Goal: Task Accomplishment & Management: Use online tool/utility

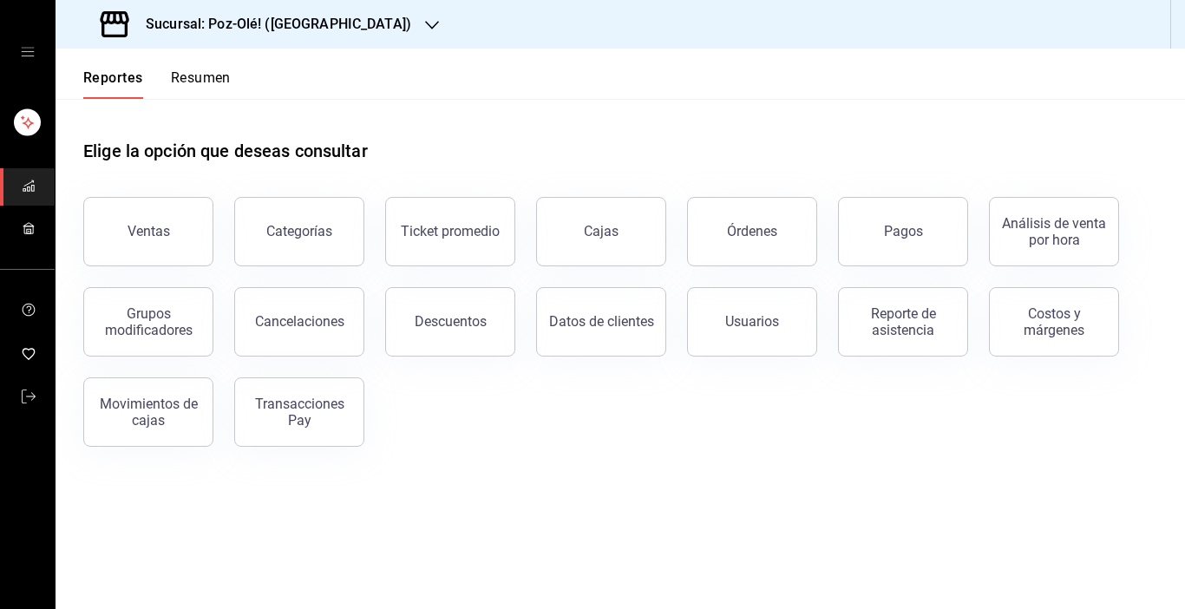
click at [30, 227] on icon "mailbox folders" at bounding box center [29, 228] width 14 height 14
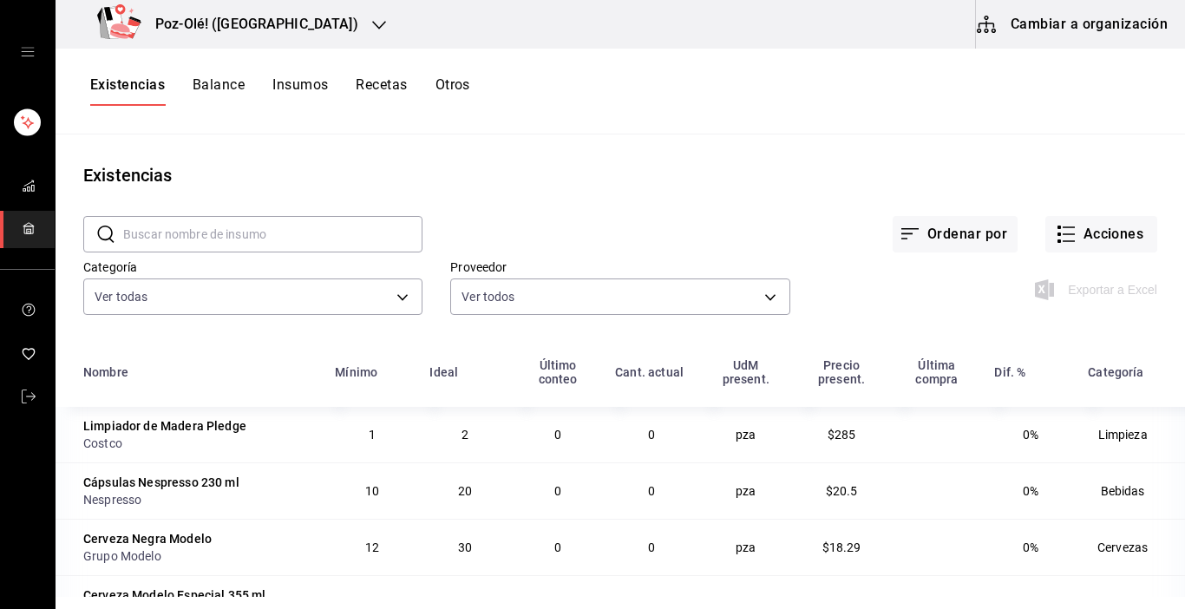
click at [1052, 25] on button "Cambiar a organización" at bounding box center [1073, 24] width 195 height 49
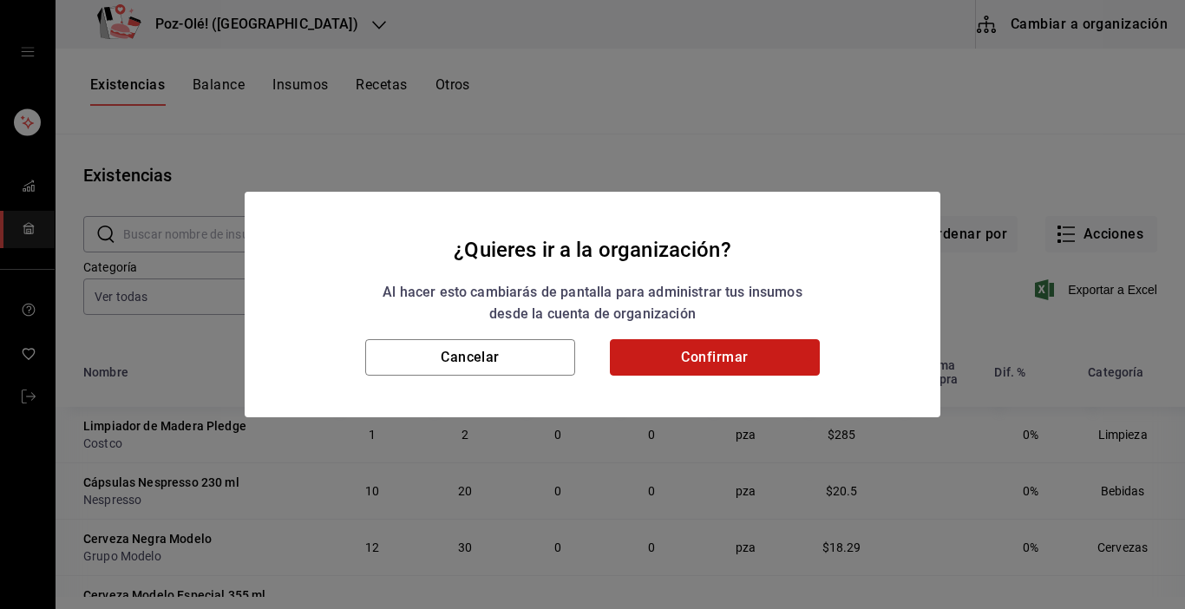
click at [733, 355] on button "Confirmar" at bounding box center [715, 357] width 210 height 36
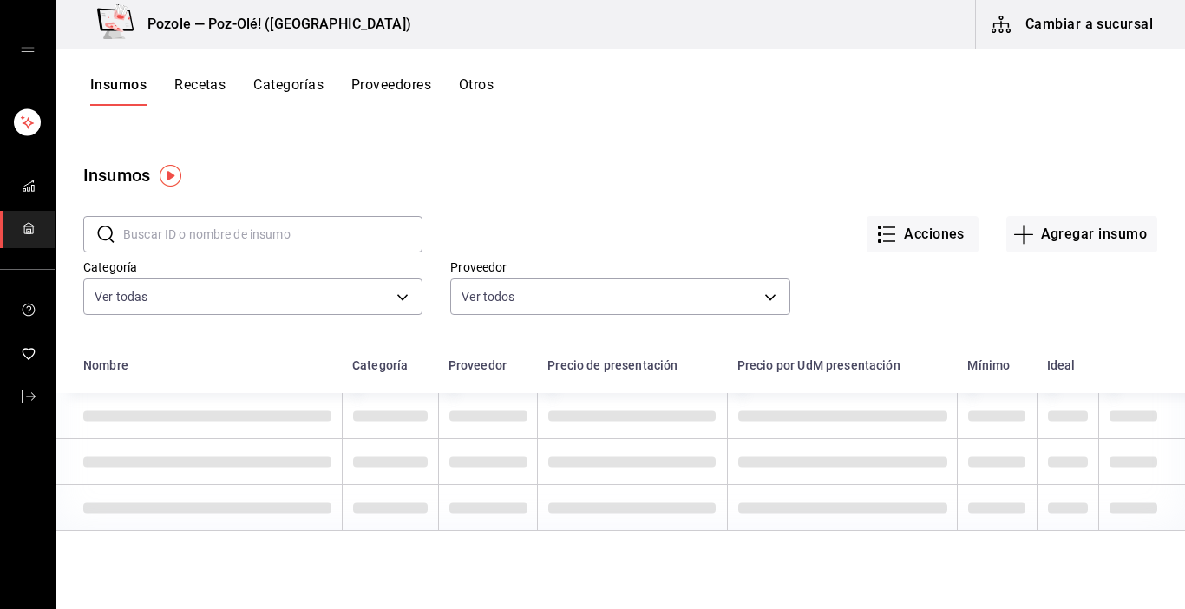
click at [489, 77] on button "Otros" at bounding box center [476, 90] width 35 height 29
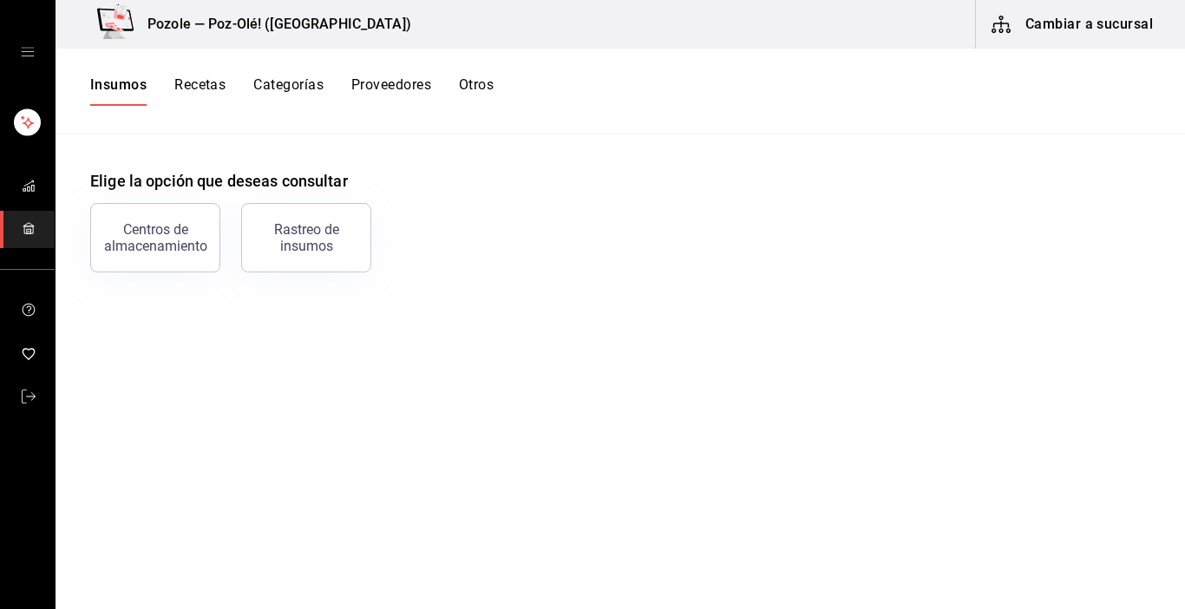
click at [484, 82] on button "Otros" at bounding box center [476, 90] width 35 height 29
click at [132, 236] on div "Centros de almacenamiento" at bounding box center [155, 237] width 108 height 33
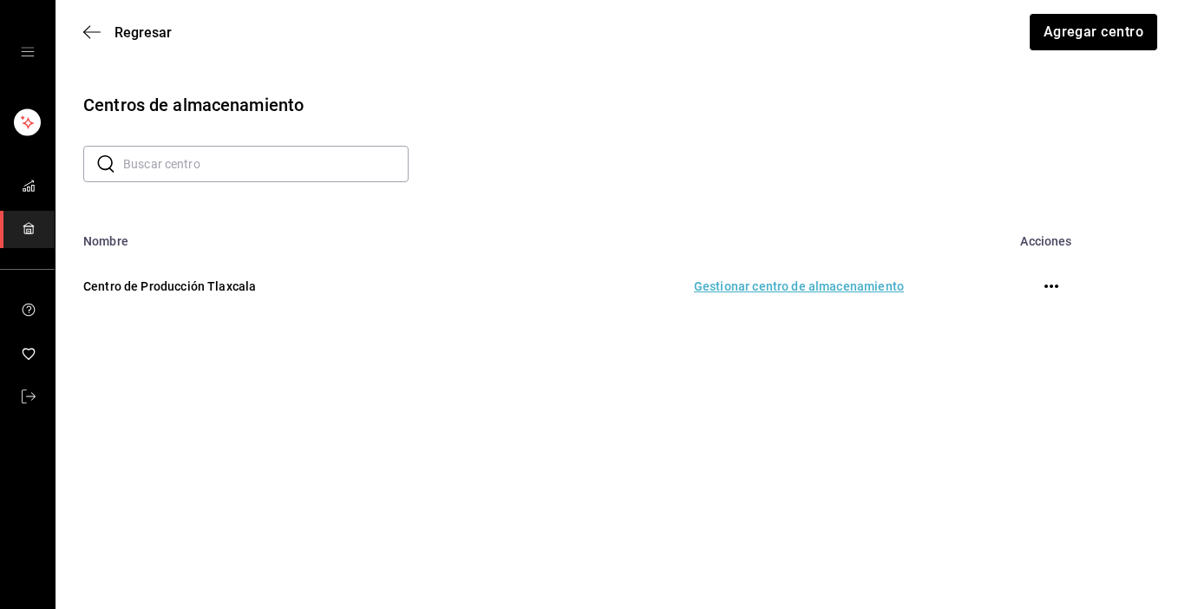
click at [783, 284] on td "Gestionar centro de almacenamiento" at bounding box center [693, 286] width 462 height 76
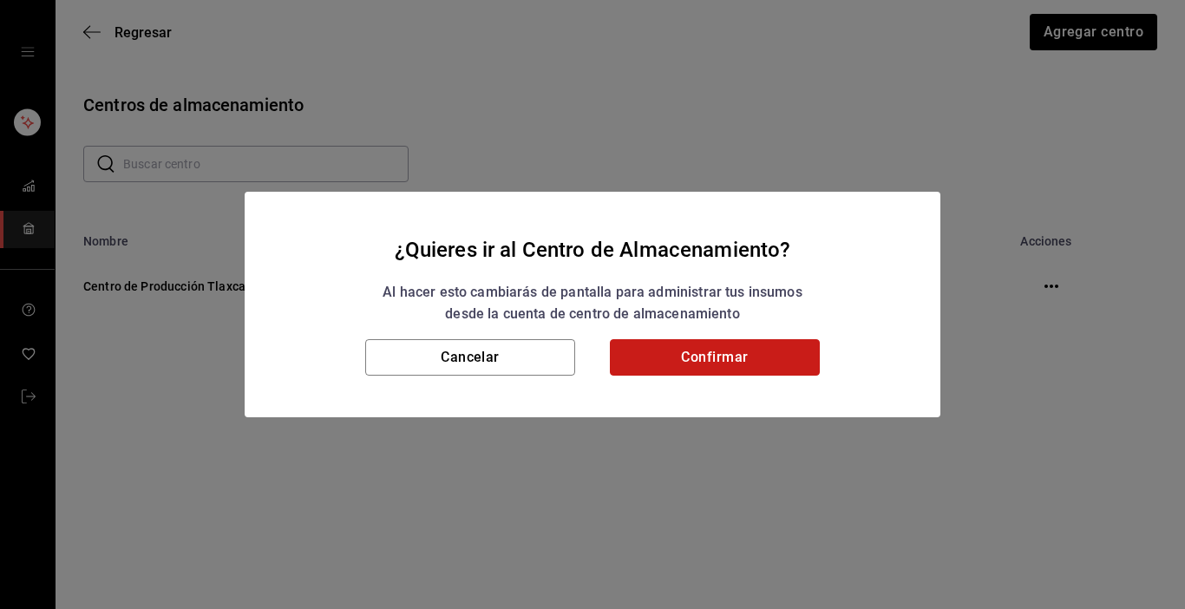
click at [714, 363] on button "Confirmar" at bounding box center [715, 357] width 210 height 36
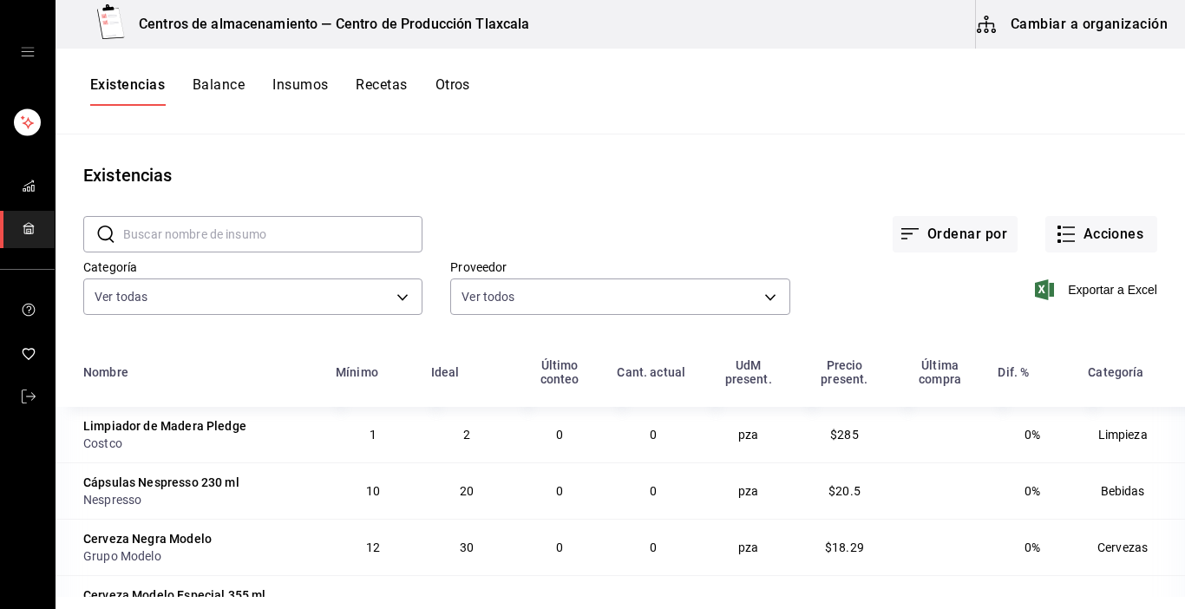
click at [302, 241] on input "text" at bounding box center [272, 234] width 299 height 35
click at [302, 241] on input "limon" at bounding box center [272, 234] width 299 height 35
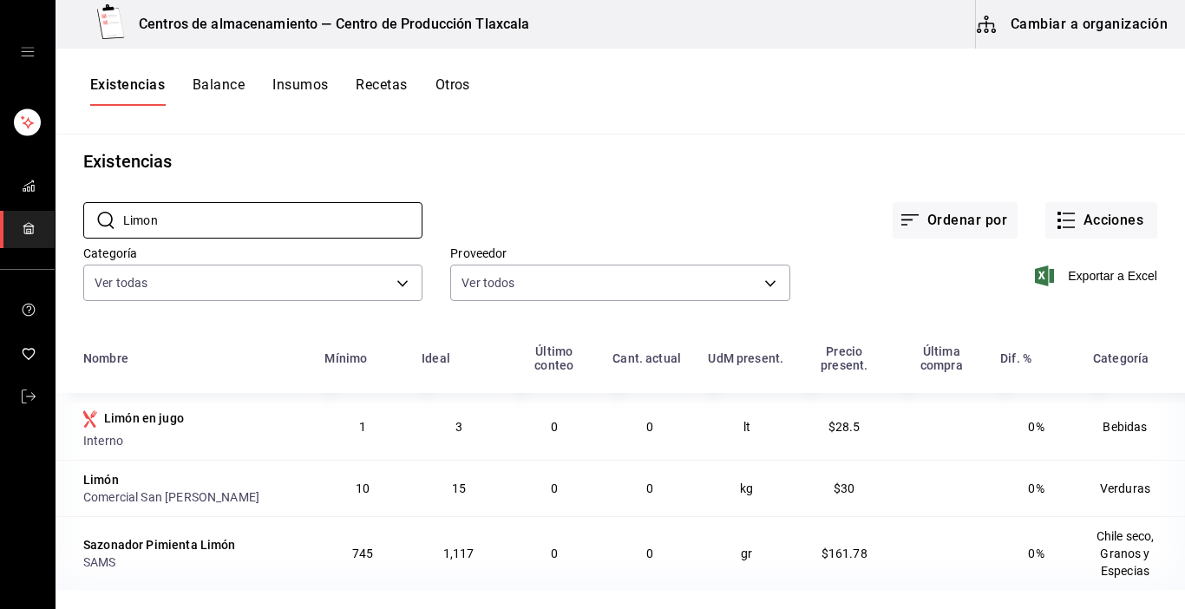
scroll to position [16, 0]
click at [306, 209] on input "Limon" at bounding box center [272, 220] width 299 height 35
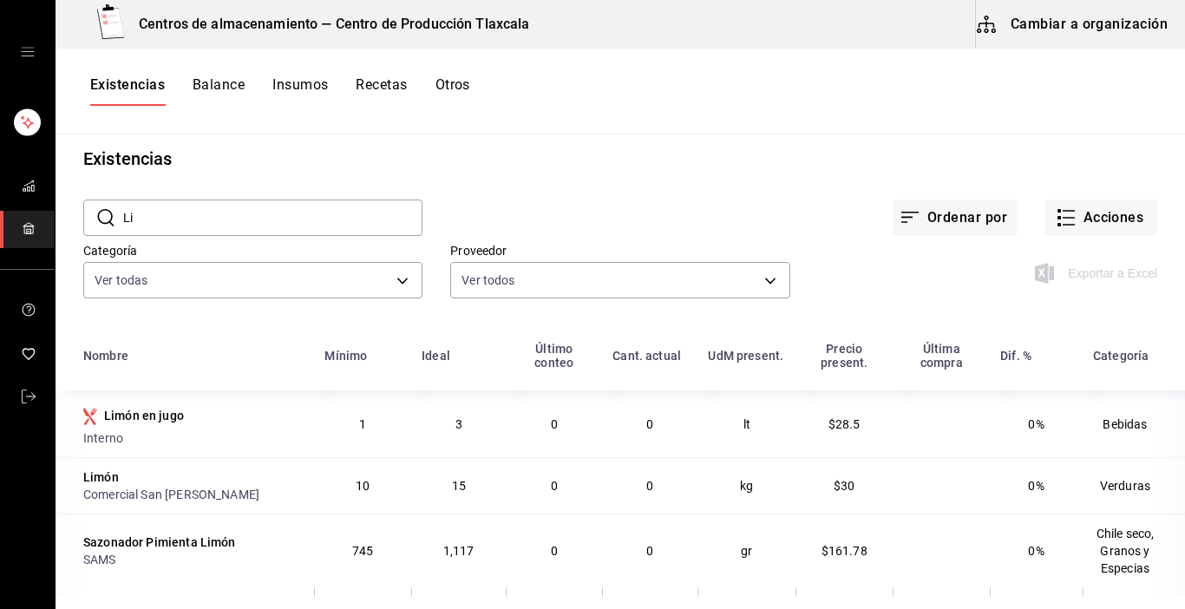
type input "L"
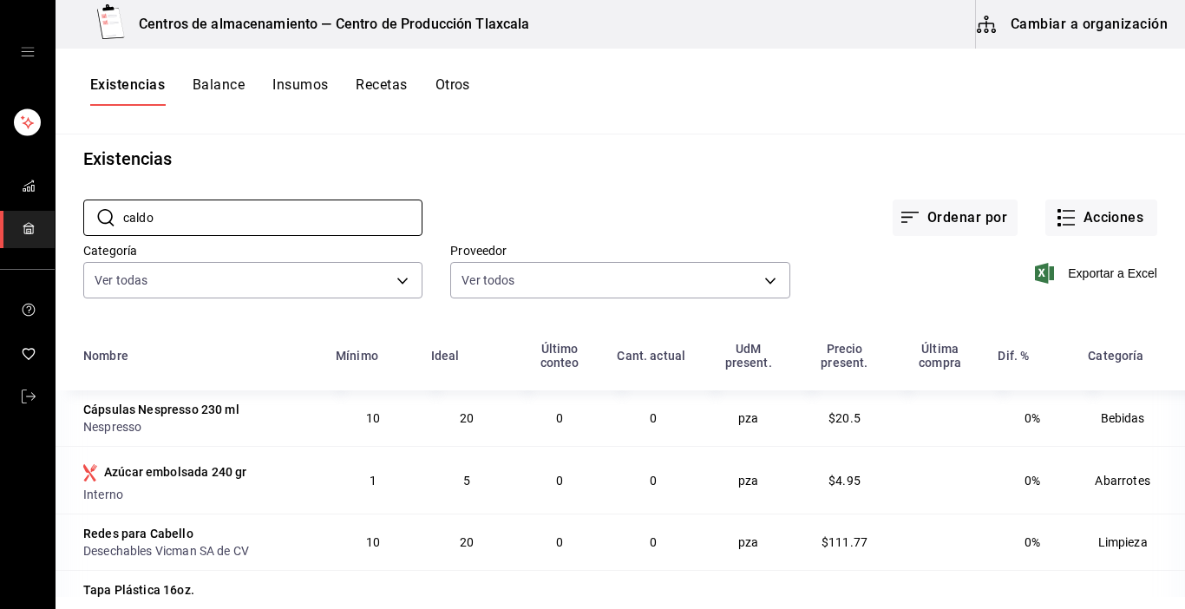
type input "caldo"
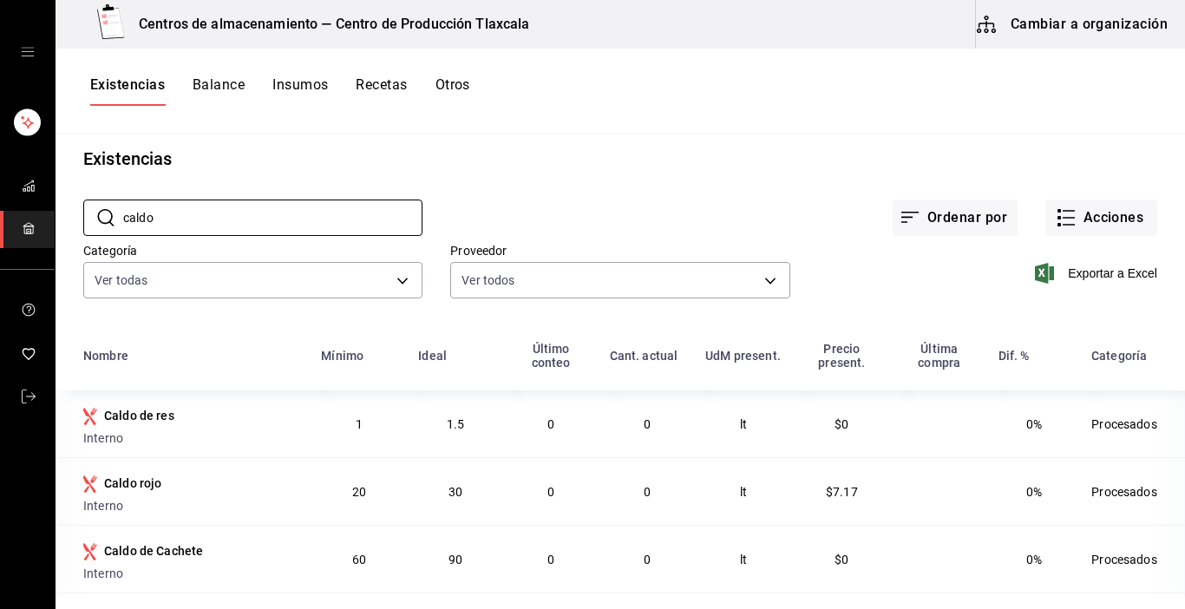
click at [1171, 585] on td "Procesados" at bounding box center [1133, 559] width 104 height 68
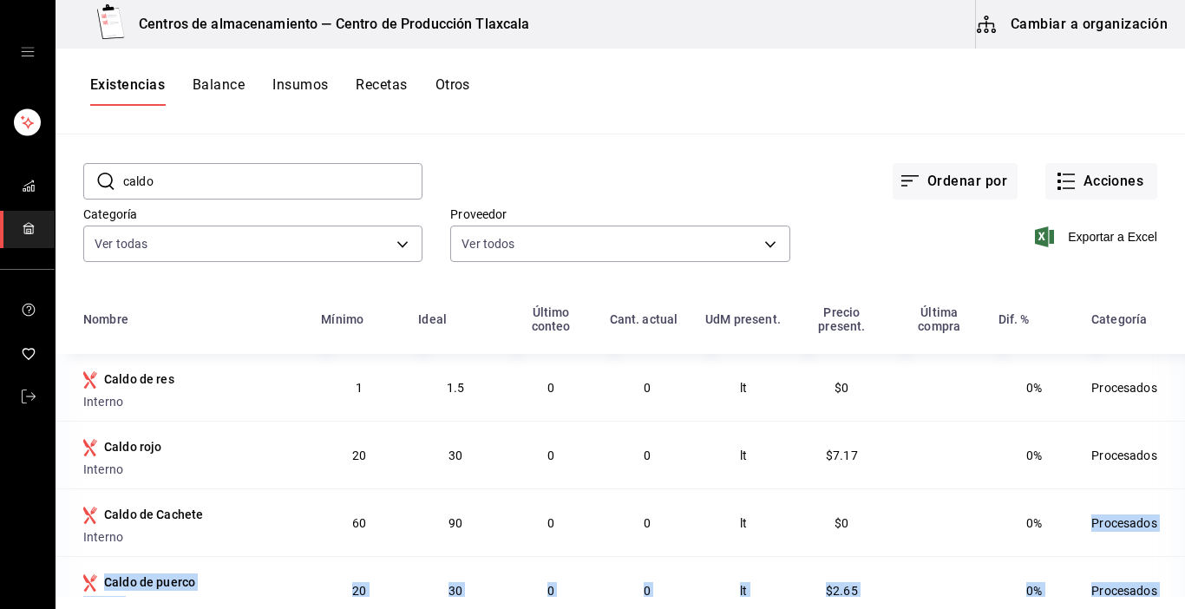
click at [1171, 585] on tbody "Caldo de res Interno 1 1.5 0 0 lt $0 0% Procesados Caldo rojo Interno 20 30 0 0…" at bounding box center [620, 522] width 1129 height 337
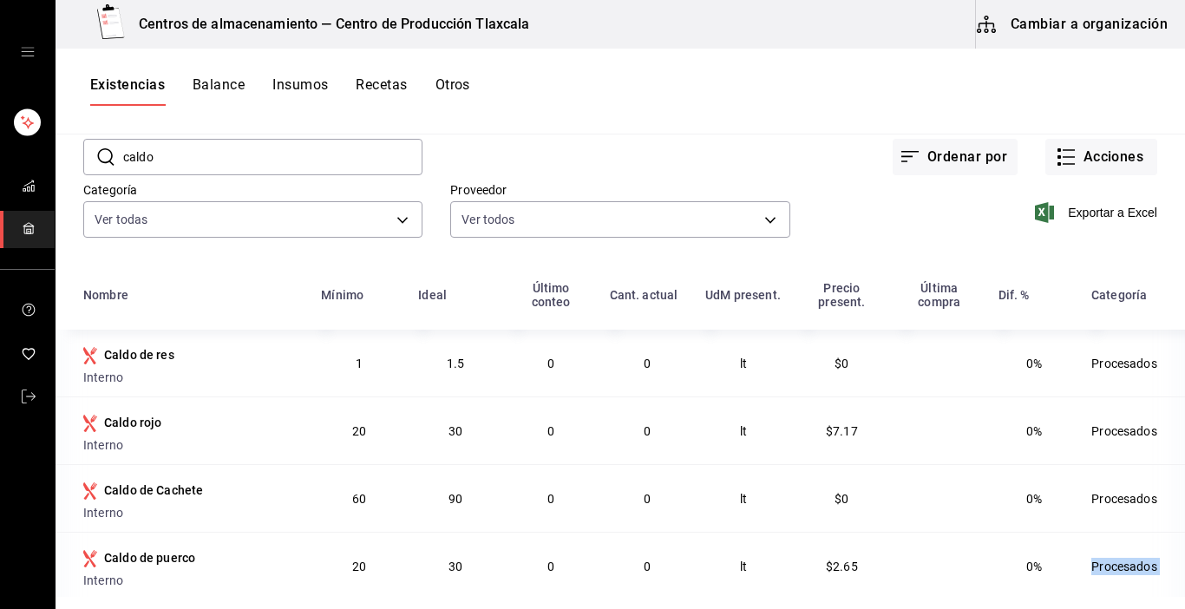
click at [1171, 585] on tbody "Caldo de res Interno 1 1.5 0 0 lt $0 0% Procesados Caldo rojo Interno 20 30 0 0…" at bounding box center [620, 498] width 1129 height 337
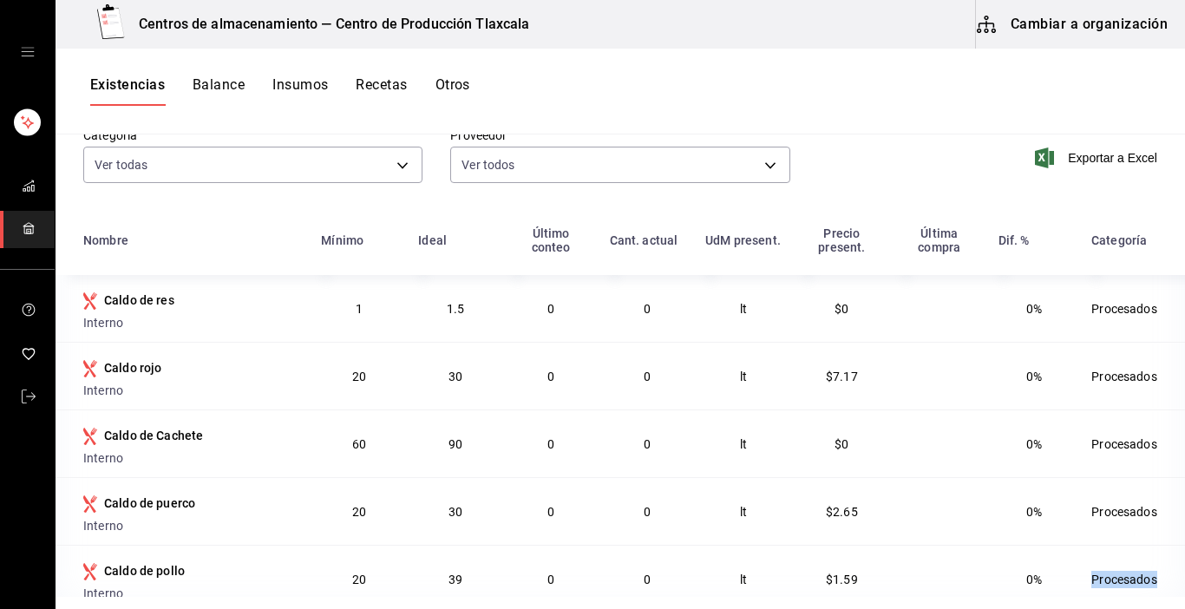
scroll to position [160, 0]
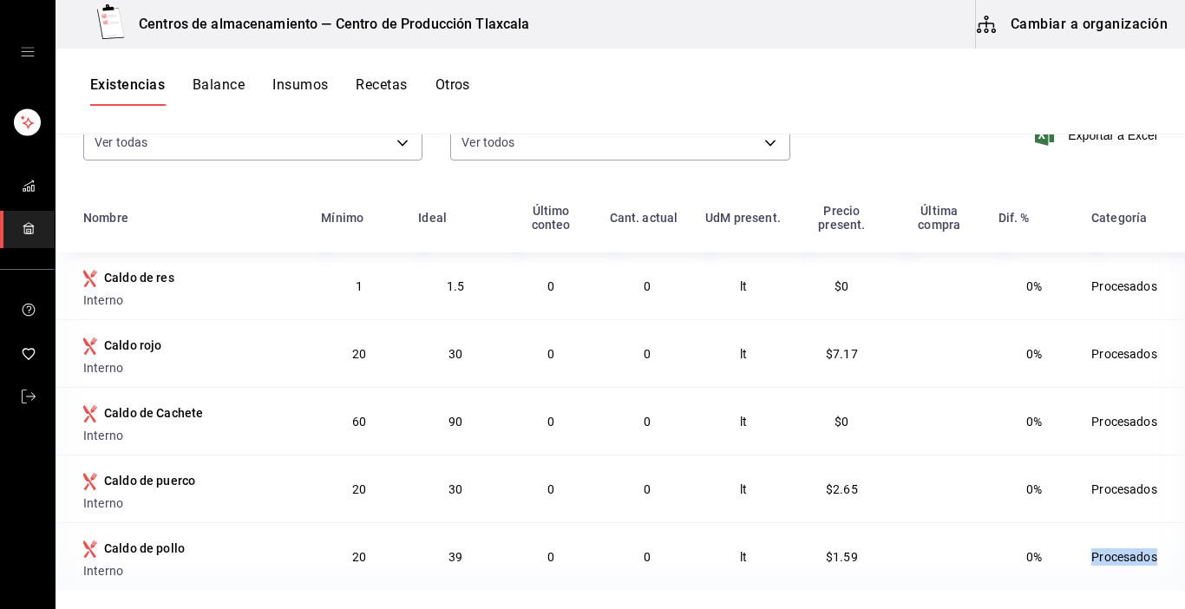
click at [1171, 585] on td "Procesados" at bounding box center [1133, 556] width 104 height 68
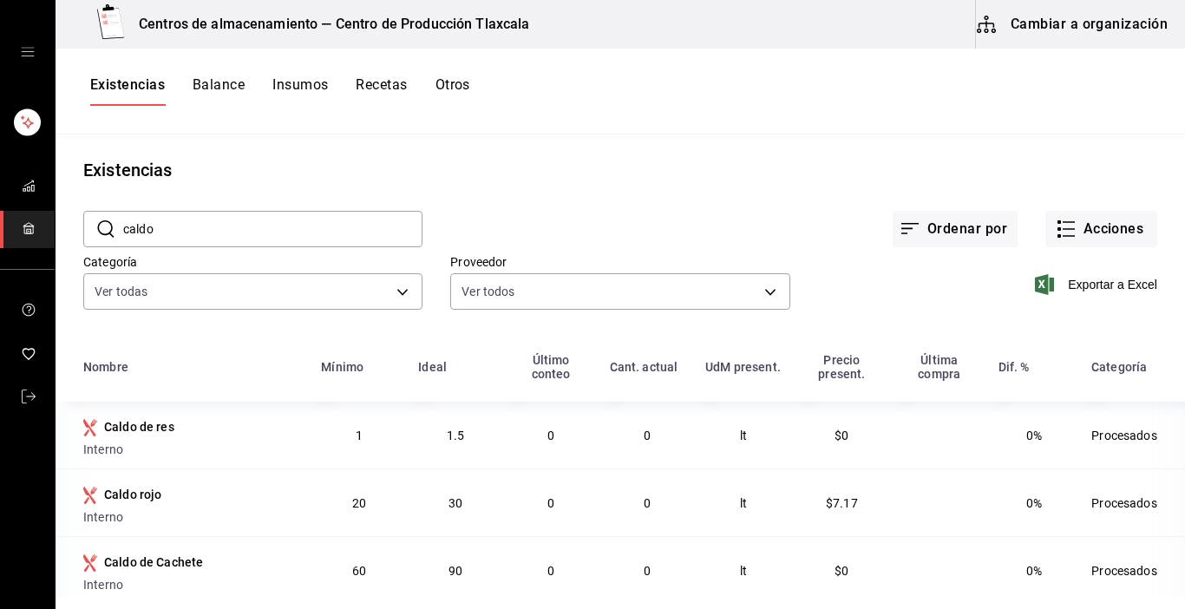
scroll to position [0, 0]
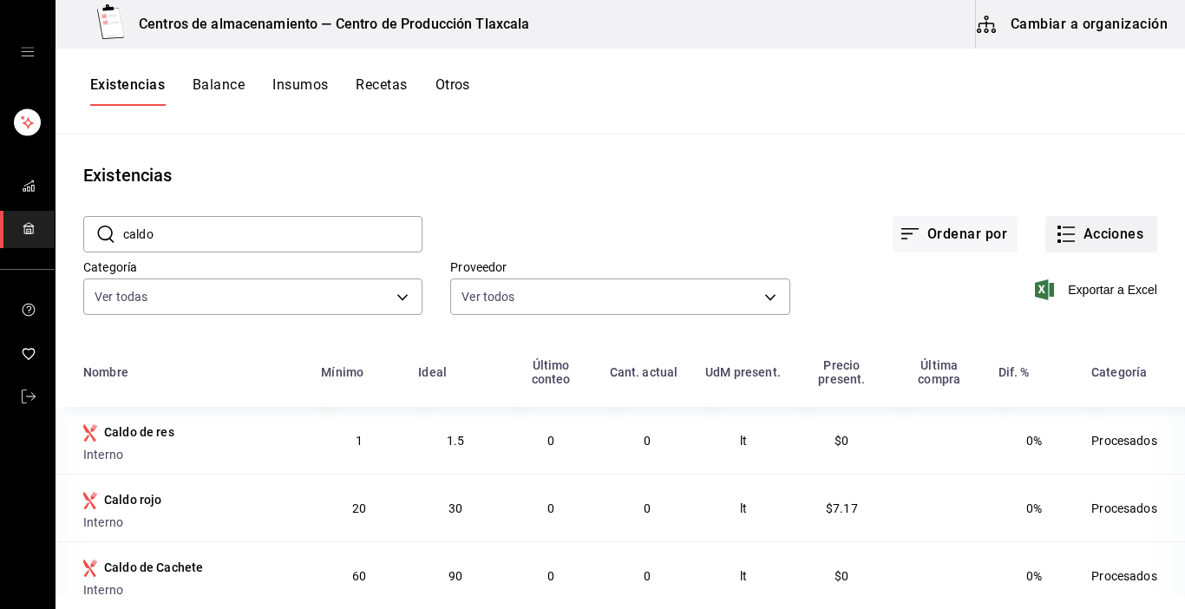
click at [1062, 227] on icon "button" at bounding box center [1068, 227] width 12 height 0
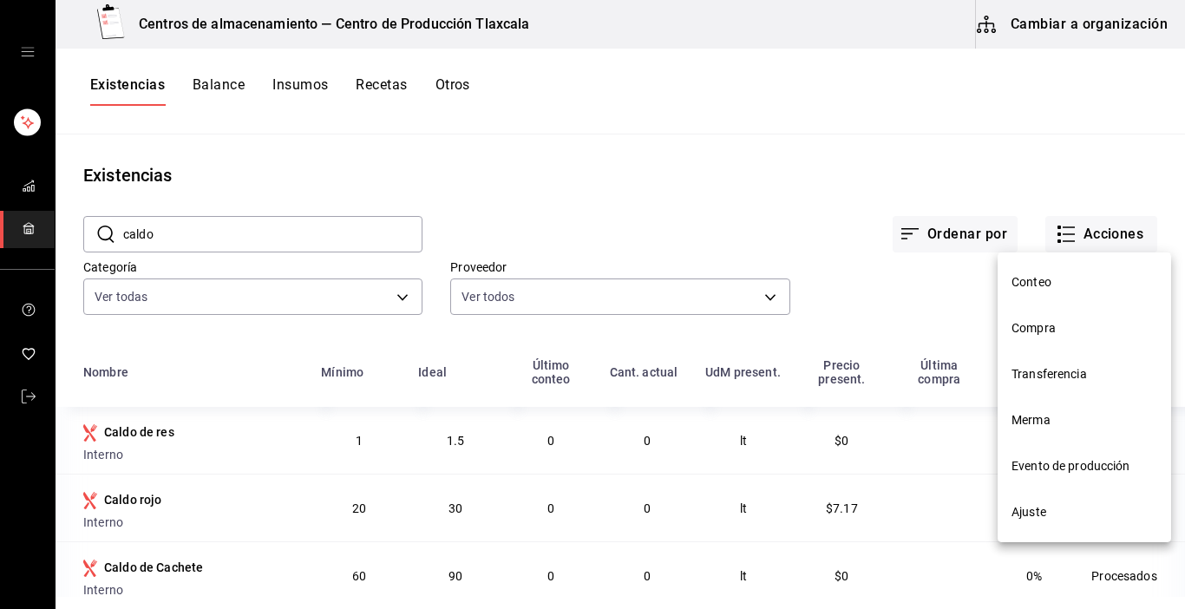
click at [1057, 373] on span "Transferencia" at bounding box center [1084, 374] width 146 height 18
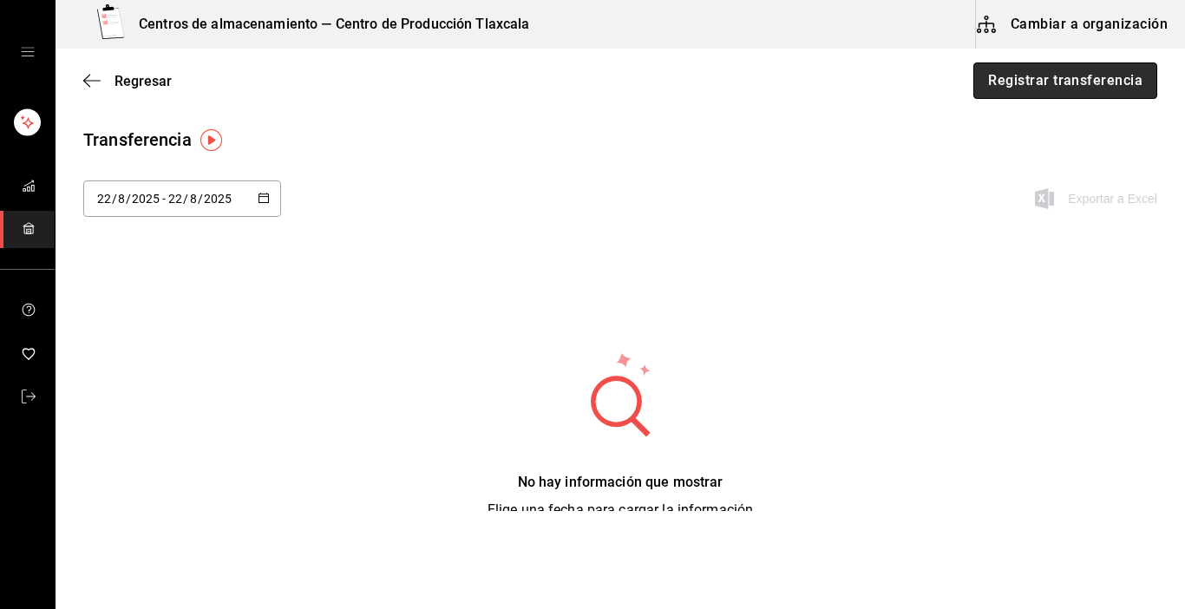
click at [1029, 76] on button "Registrar transferencia" at bounding box center [1065, 80] width 184 height 36
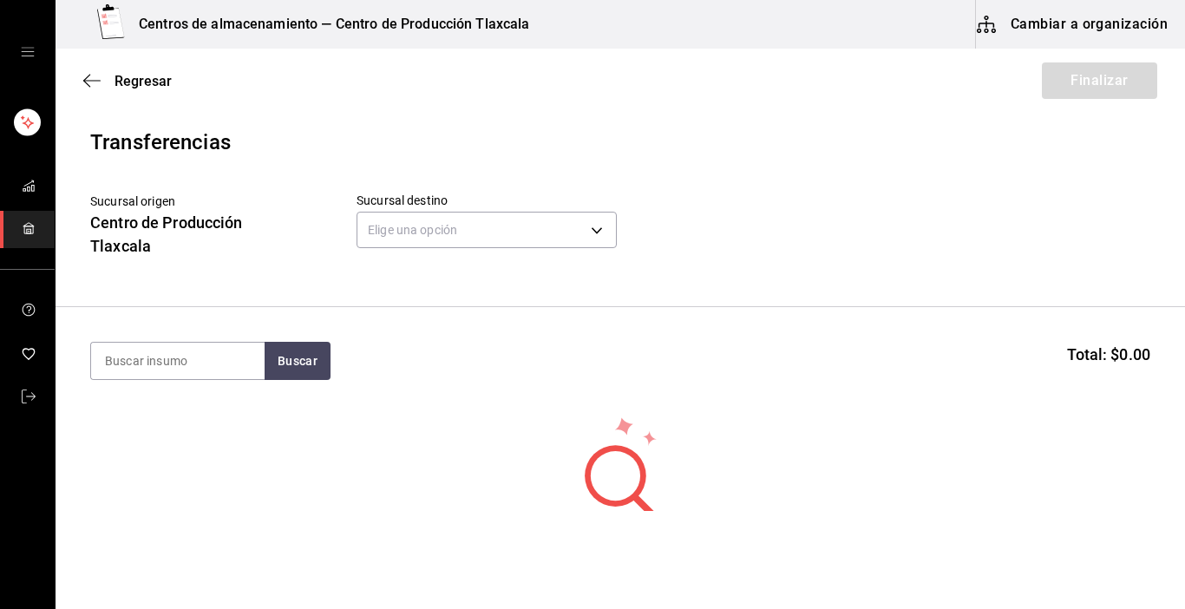
drag, startPoint x: 1029, startPoint y: 76, endPoint x: 628, endPoint y: 206, distance: 421.8
click at [1029, 76] on div "Regresar Finalizar" at bounding box center [620, 81] width 1129 height 64
click at [587, 238] on body "Centros de almacenamiento — Centro de Producción Tlaxcala Cambiar a organizació…" at bounding box center [592, 255] width 1185 height 511
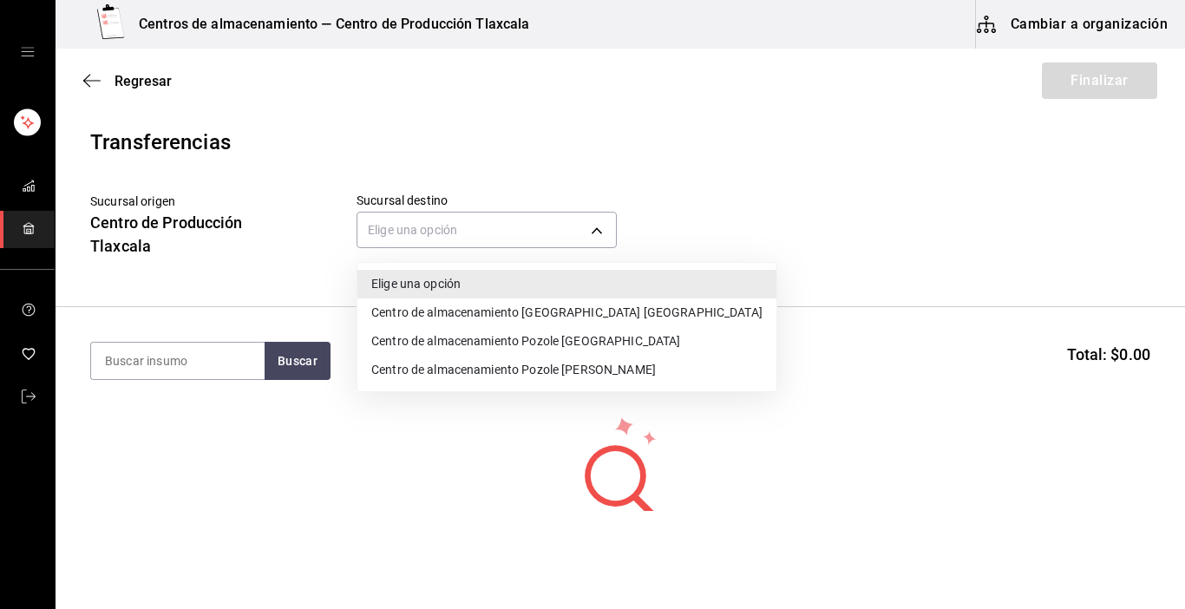
click at [592, 310] on li "Centro de almacenamiento Pozole Puebla" at bounding box center [566, 312] width 419 height 29
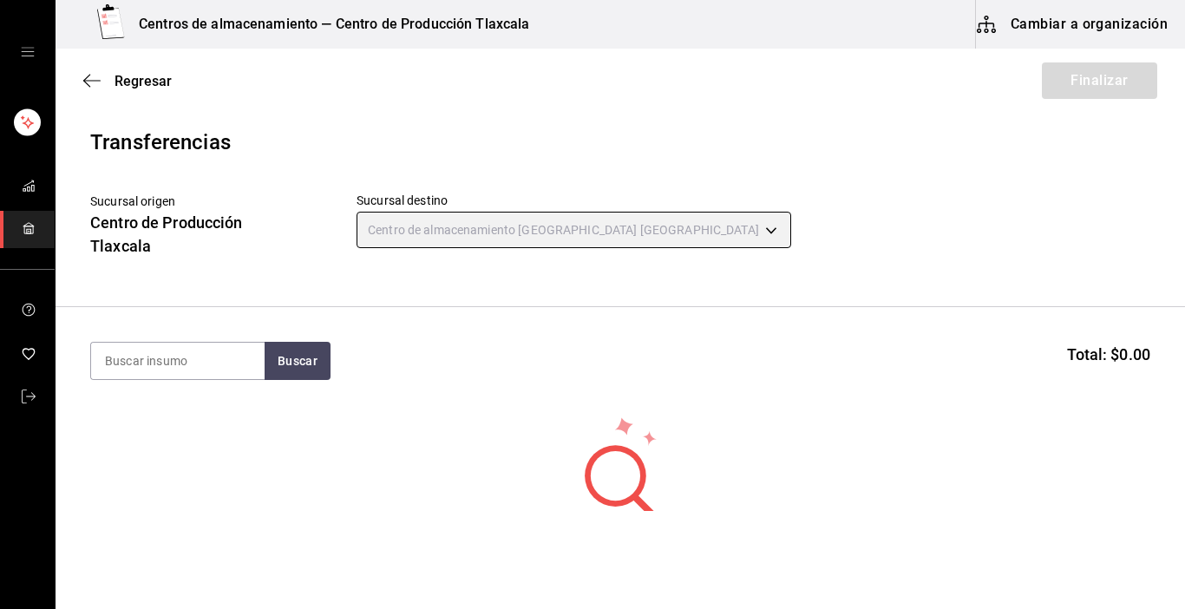
type input "ddc3d7bb-b11d-4e44-bee7-b2d04ff8fb33"
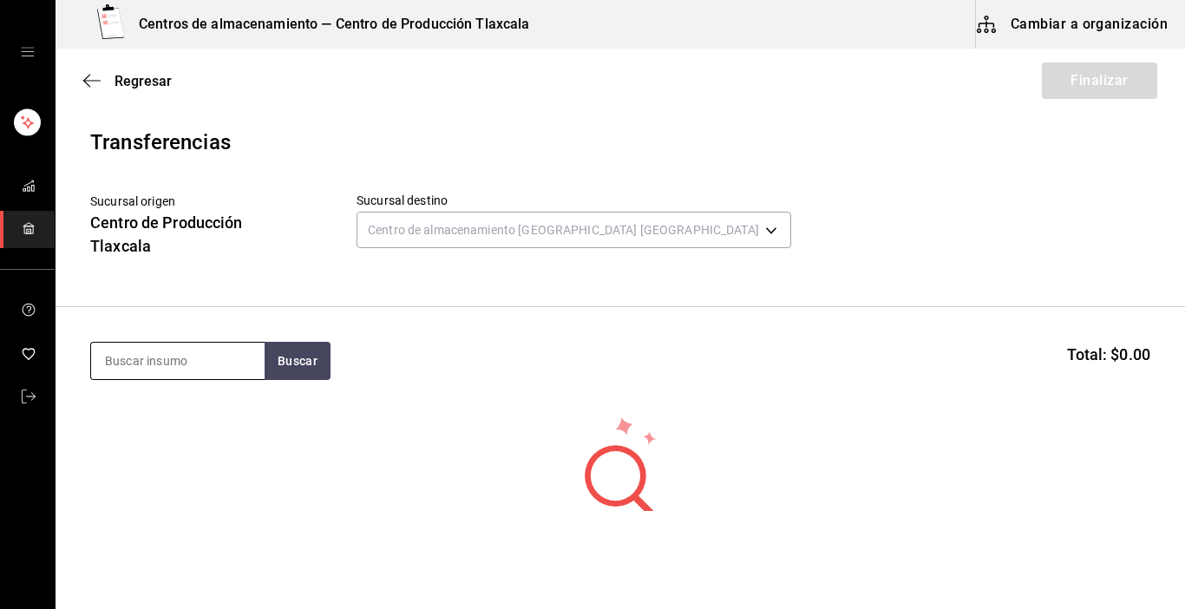
click at [118, 361] on input at bounding box center [177, 361] width 173 height 36
type input "cilantro"
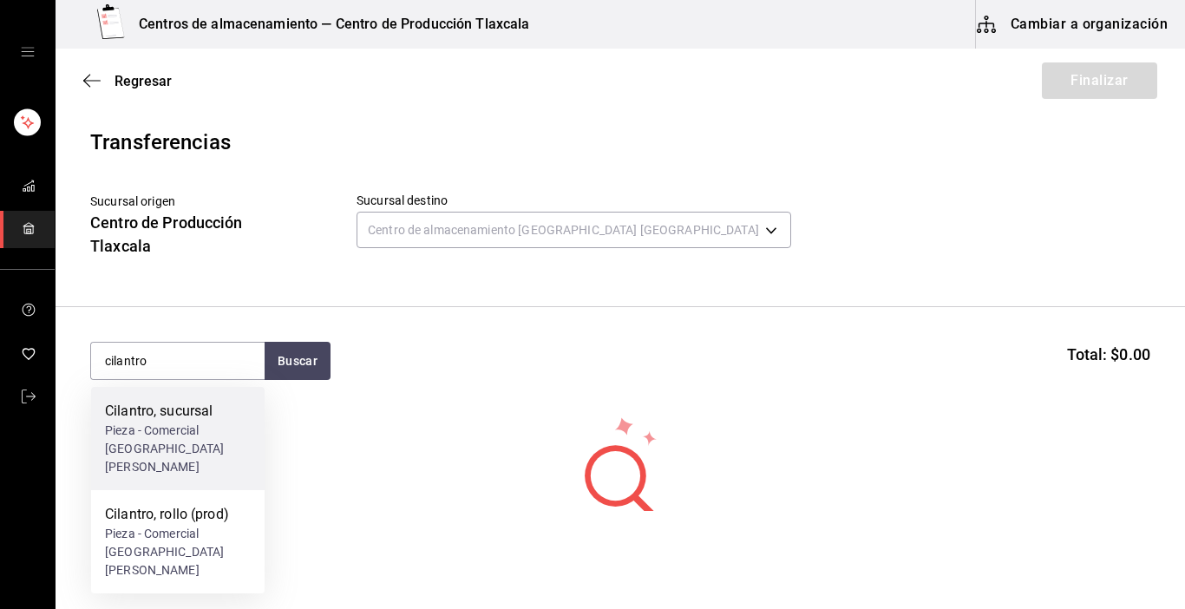
click at [127, 429] on div "Pieza - Comercial San Antonio" at bounding box center [178, 448] width 146 height 55
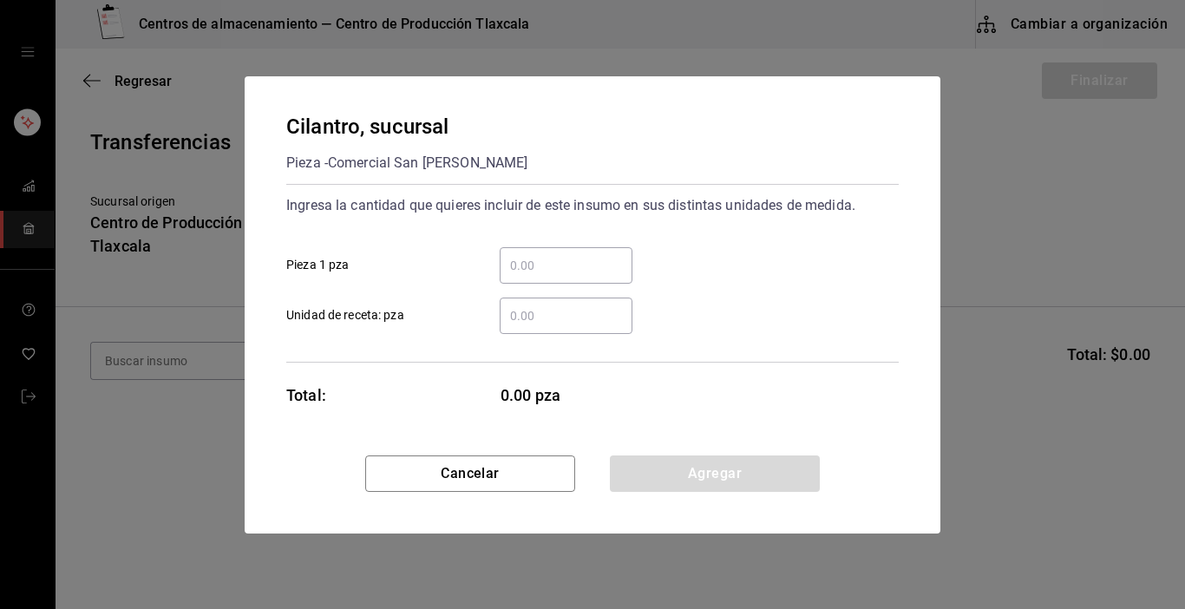
click at [534, 278] on div "​" at bounding box center [566, 265] width 133 height 36
click at [534, 276] on input "​ Pieza 1 pza" at bounding box center [566, 265] width 133 height 21
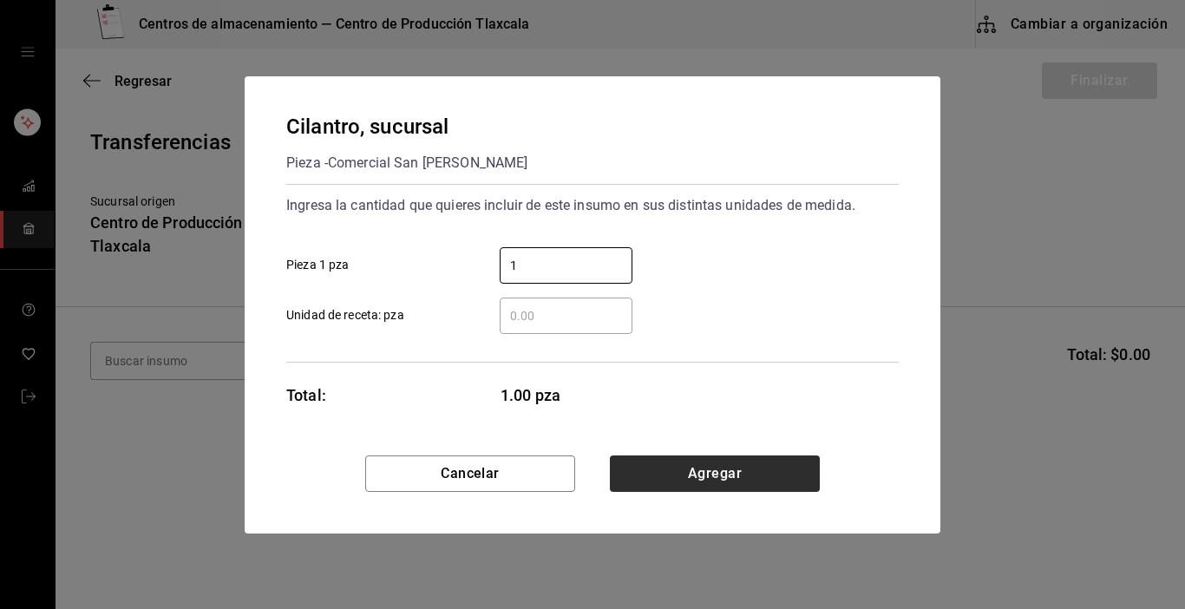
type input "1"
click at [738, 467] on button "Agregar" at bounding box center [715, 473] width 210 height 36
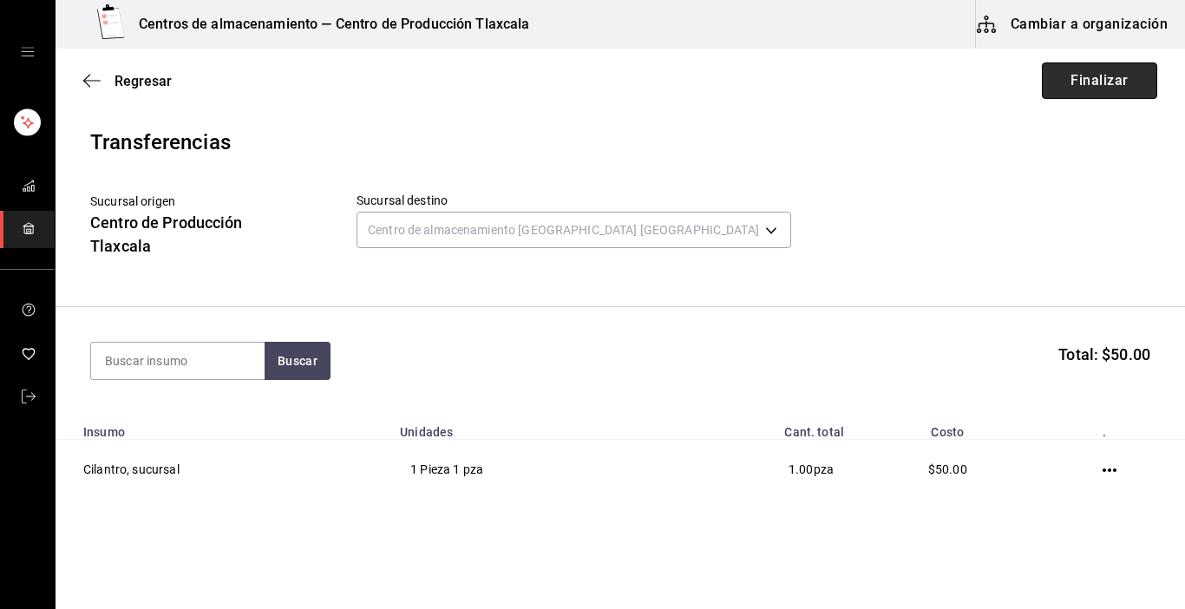
click at [1111, 80] on button "Finalizar" at bounding box center [1099, 80] width 115 height 36
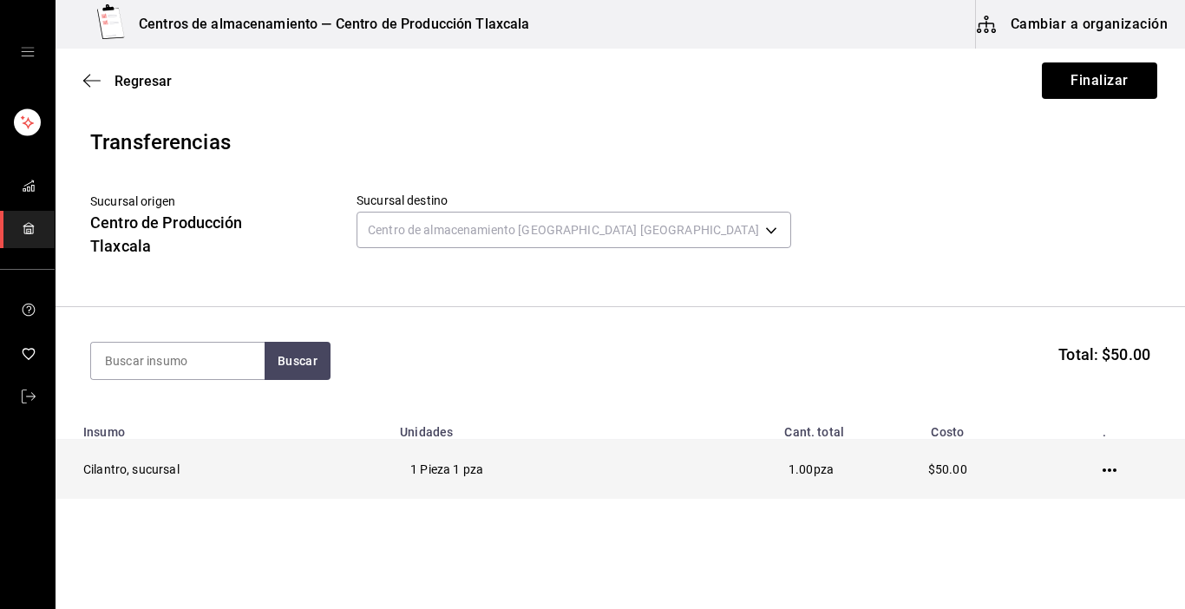
click at [1102, 467] on icon "button" at bounding box center [1109, 470] width 14 height 14
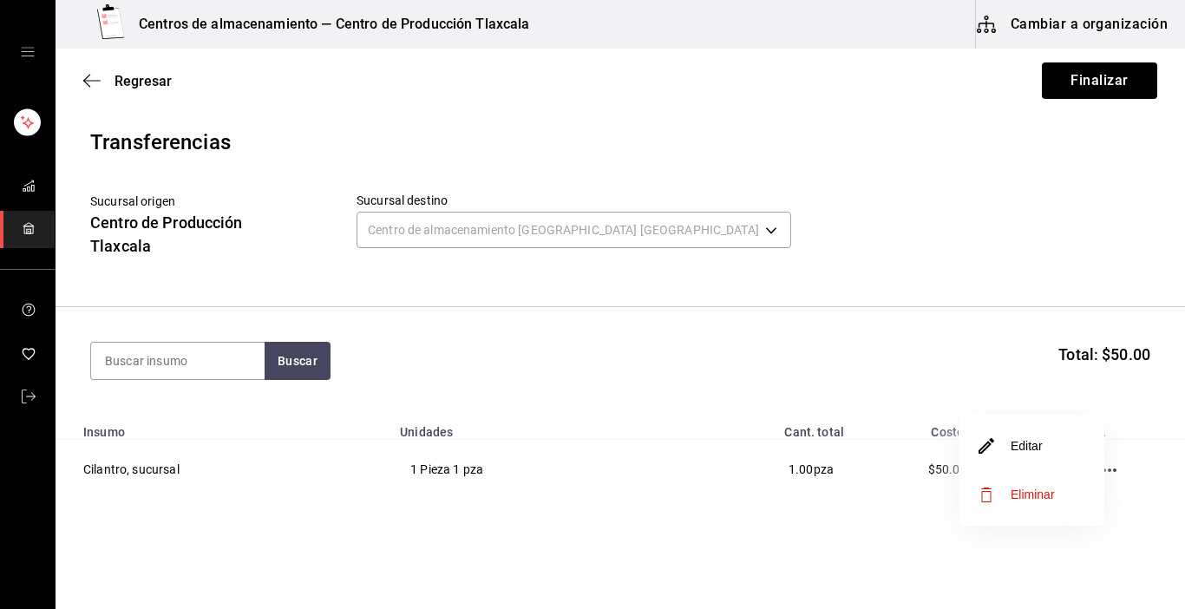
click at [1046, 500] on span "Eliminar" at bounding box center [1032, 494] width 44 height 14
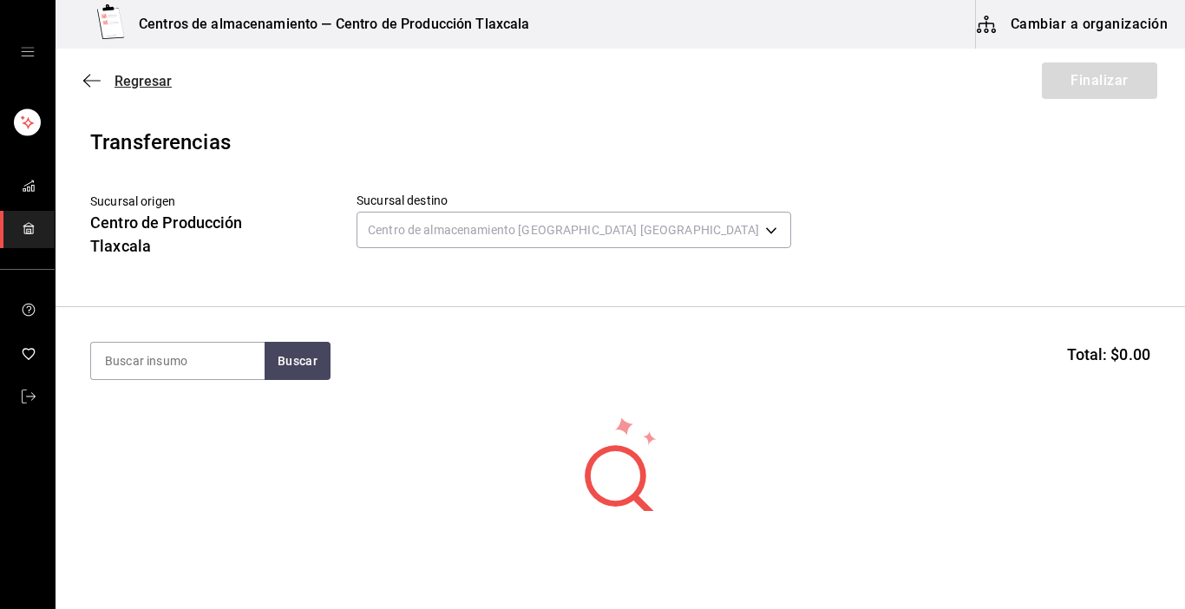
click at [92, 82] on icon "button" at bounding box center [91, 81] width 17 height 16
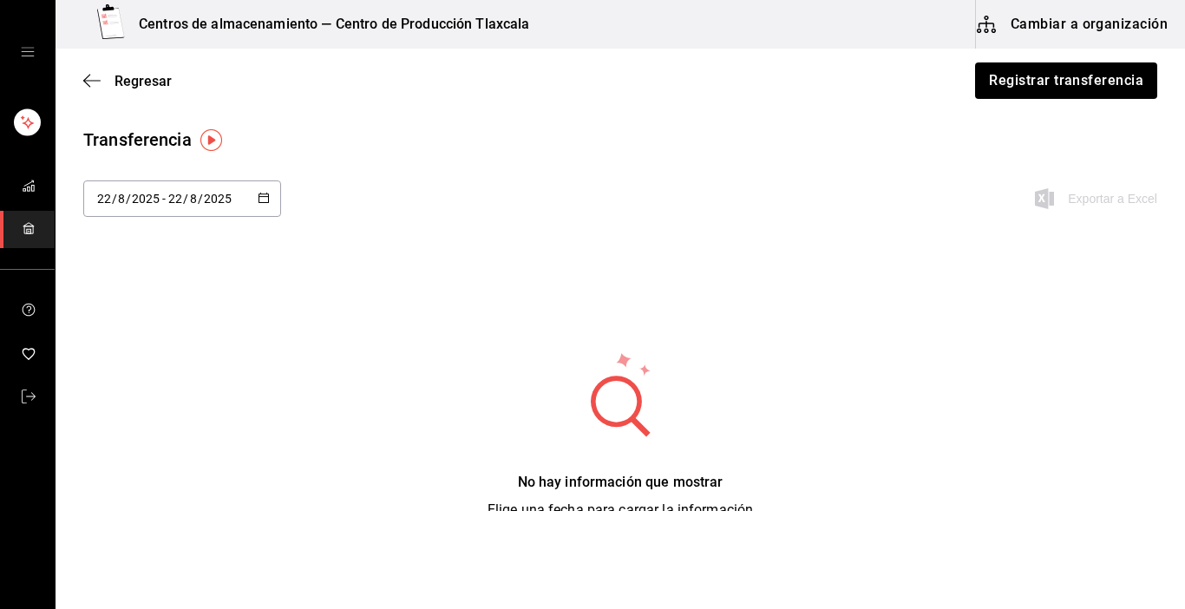
click at [1041, 21] on button "Cambiar a organización" at bounding box center [1073, 24] width 195 height 49
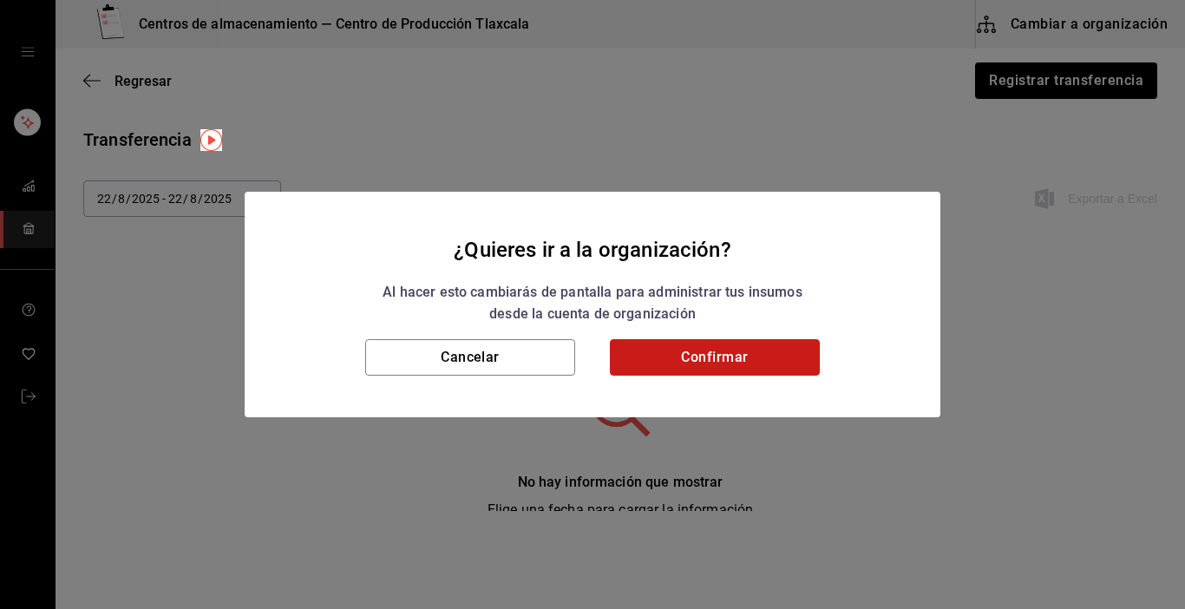
click at [713, 350] on button "Confirmar" at bounding box center [715, 357] width 210 height 36
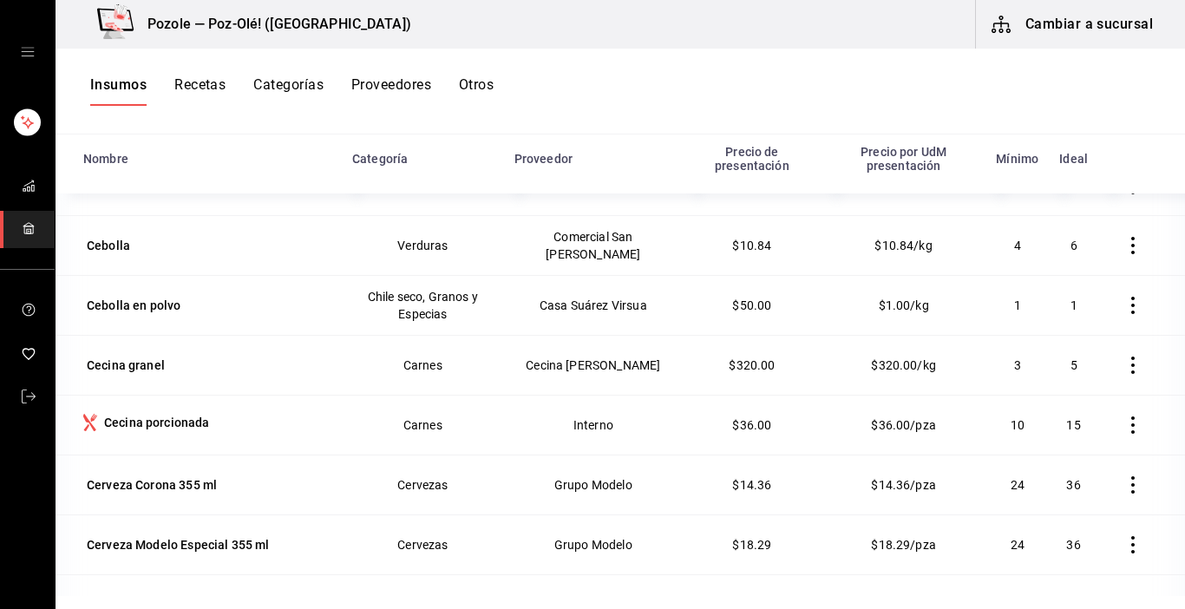
scroll to position [3469, 0]
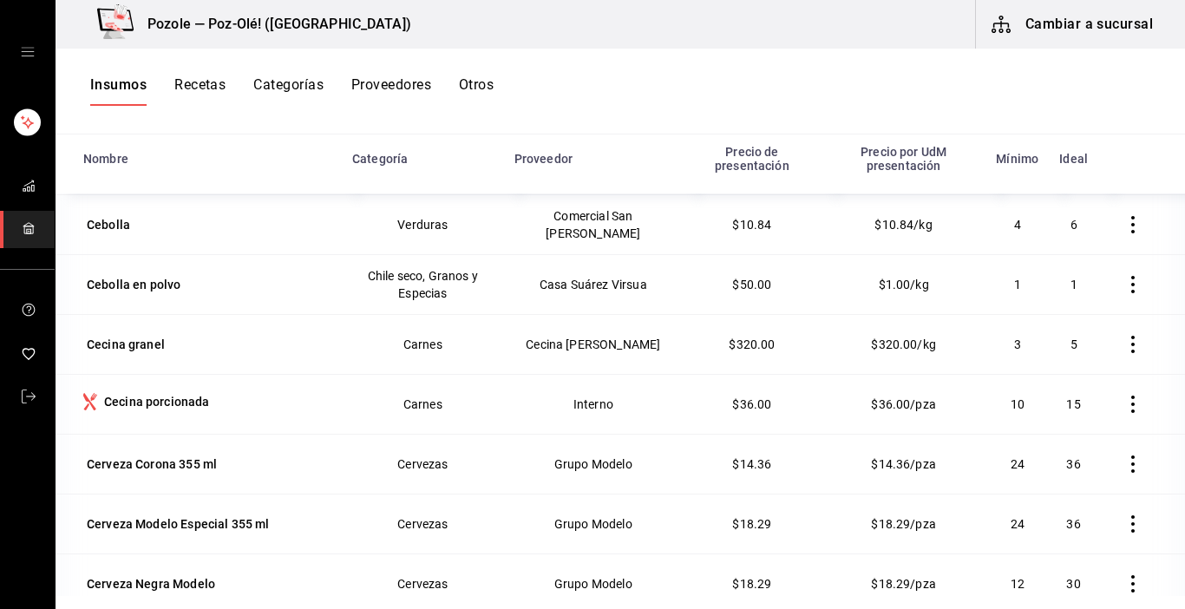
click at [31, 225] on icon "mailbox folders" at bounding box center [29, 228] width 14 height 14
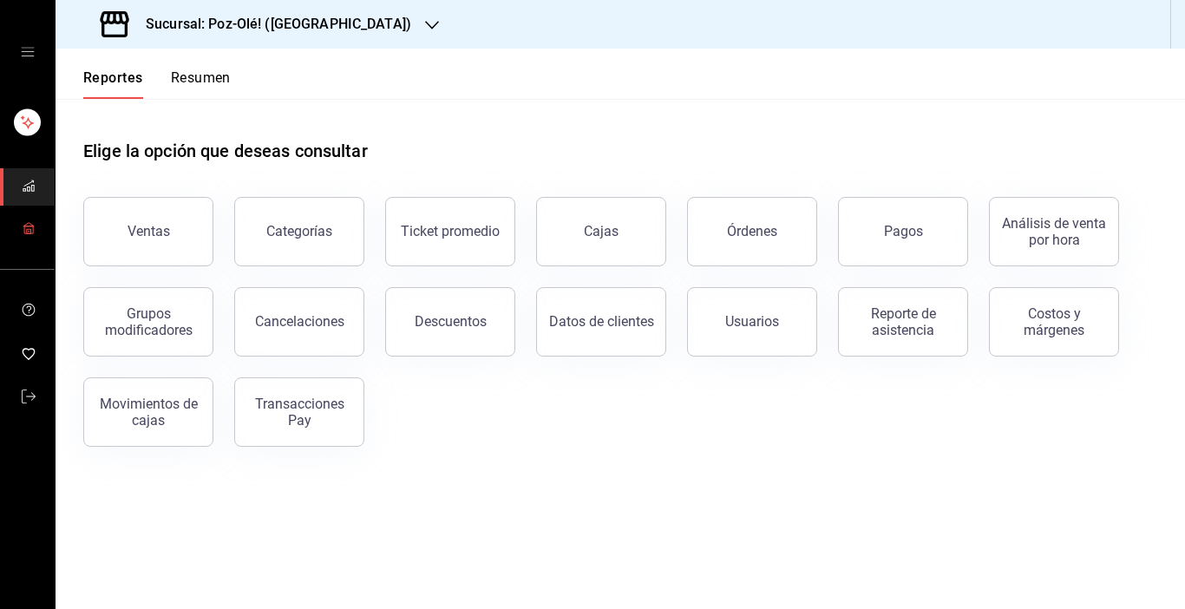
click at [27, 225] on icon "mailbox folders" at bounding box center [29, 228] width 14 height 14
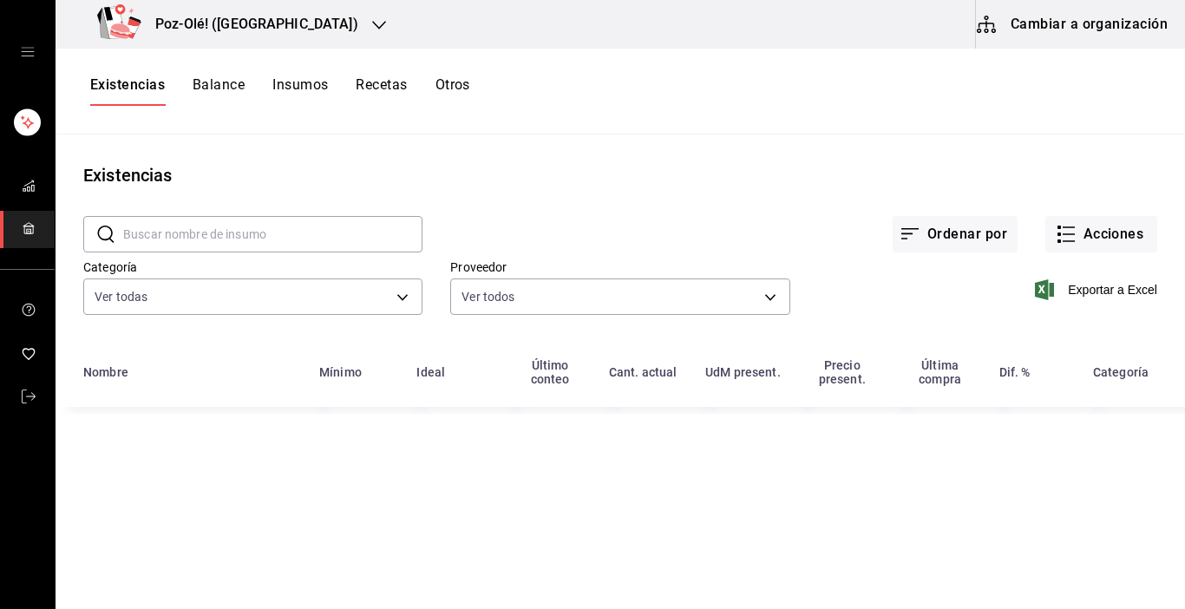
click at [1088, 23] on button "Cambiar a organización" at bounding box center [1073, 24] width 195 height 49
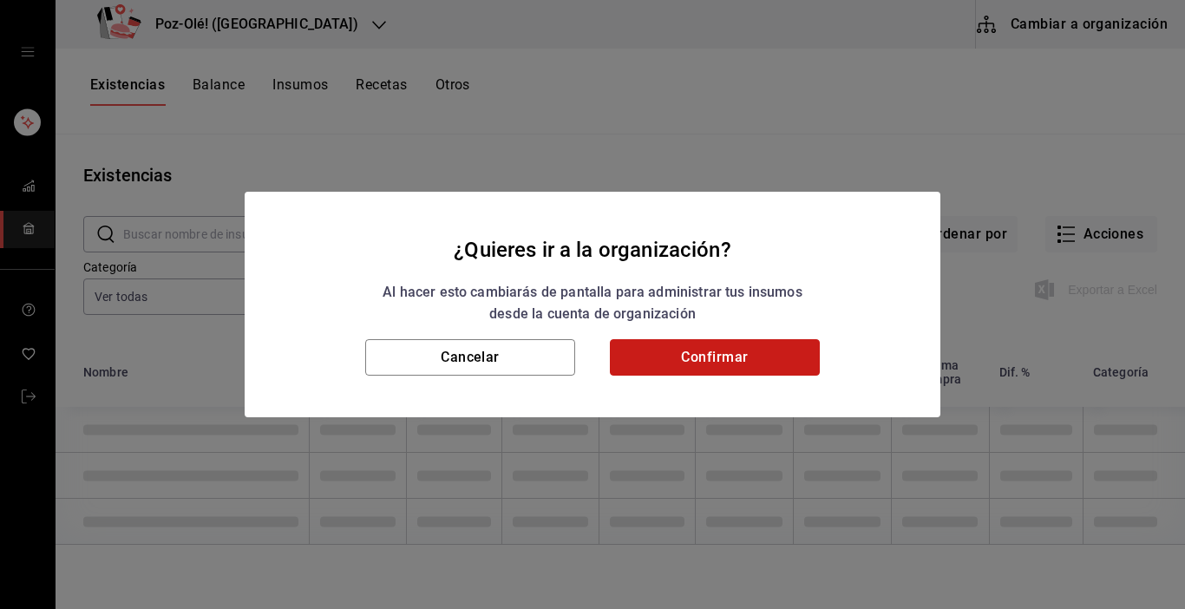
click at [769, 355] on button "Confirmar" at bounding box center [715, 357] width 210 height 36
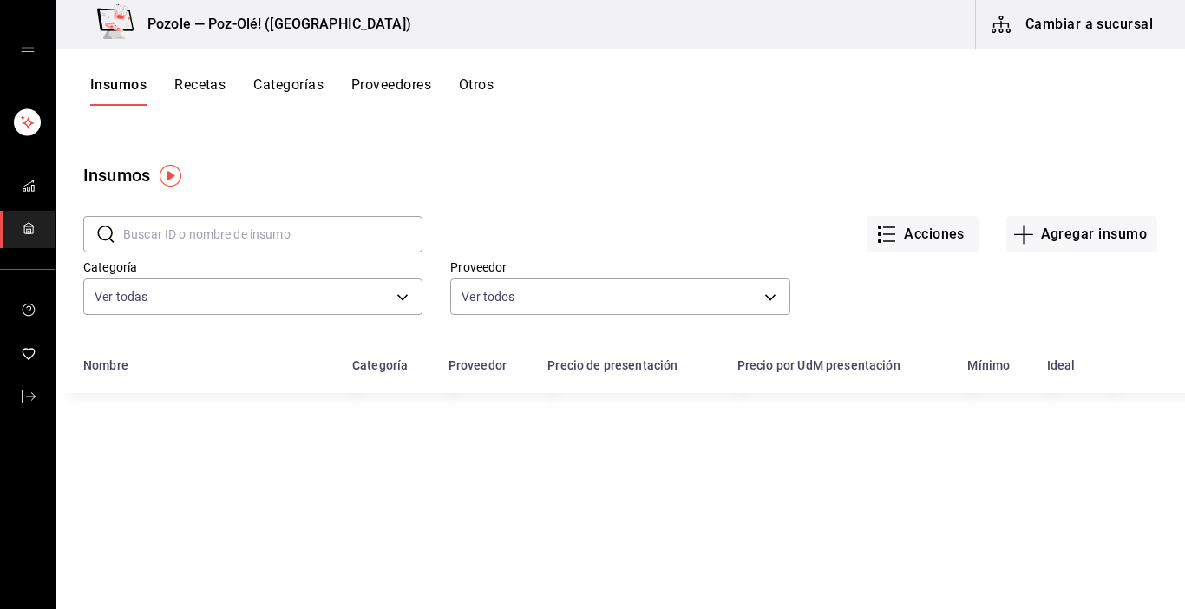
click at [492, 84] on button "Otros" at bounding box center [476, 90] width 35 height 29
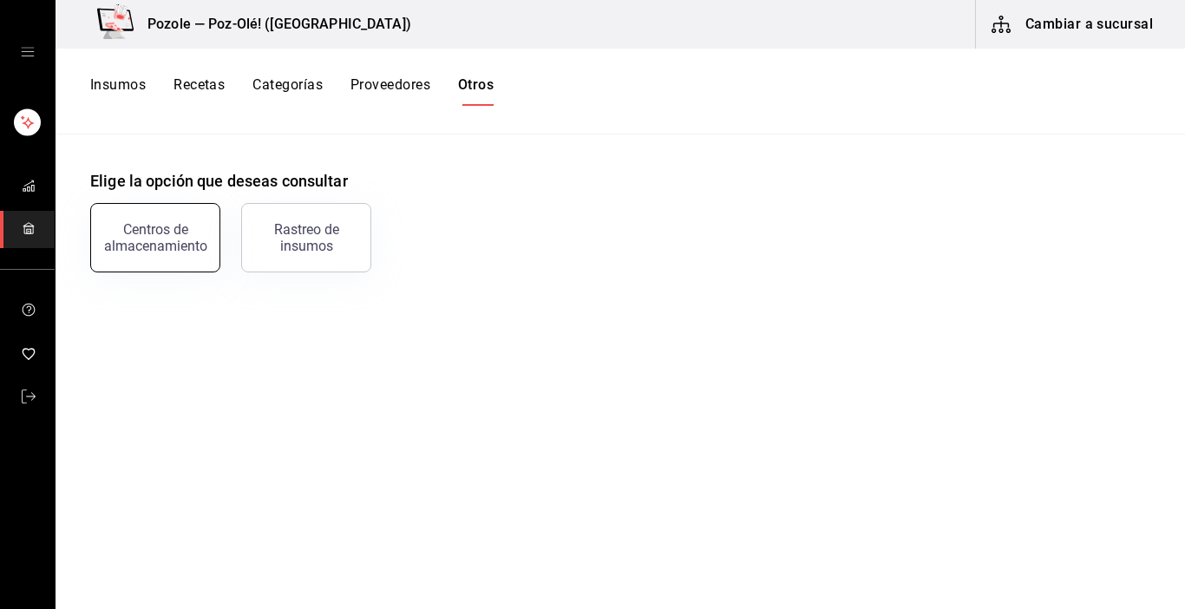
click at [135, 243] on div "Centros de almacenamiento" at bounding box center [155, 237] width 108 height 33
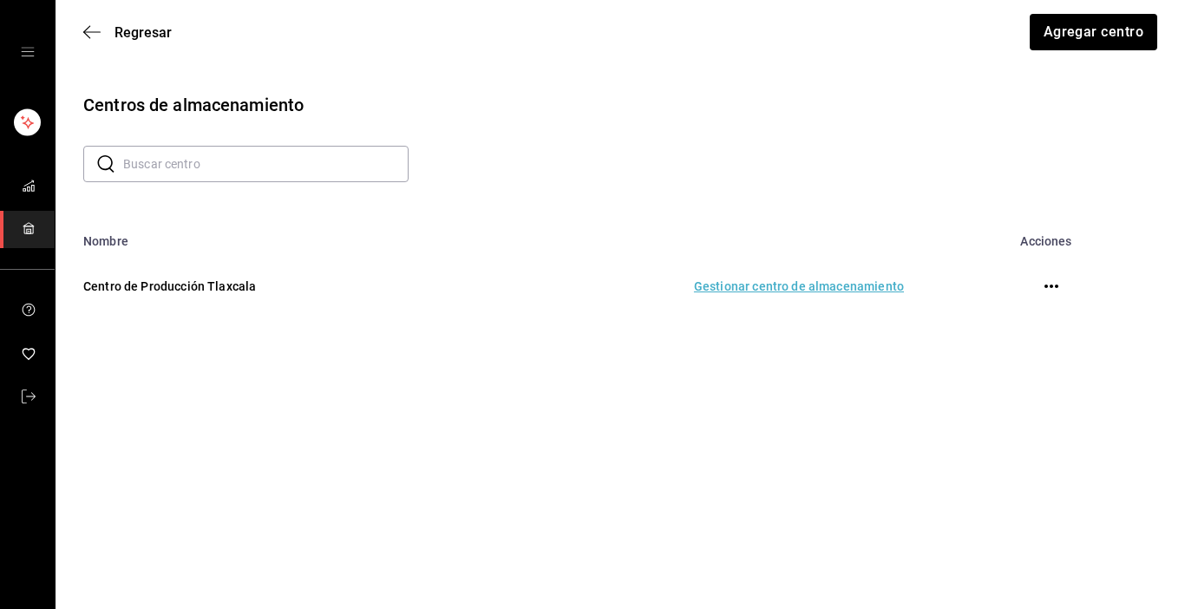
click at [768, 286] on td "Gestionar centro de almacenamiento" at bounding box center [693, 286] width 462 height 76
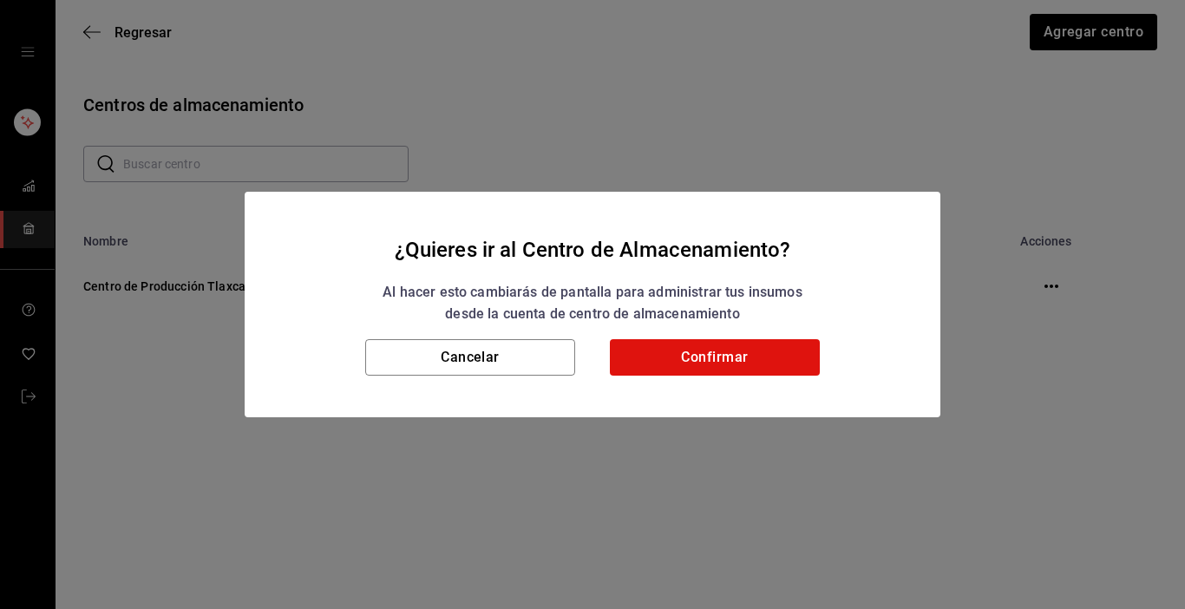
click at [798, 453] on div "¿Quieres ir al Centro de Almacenamiento? Al hacer esto cambiarás de pantalla pa…" at bounding box center [592, 304] width 1185 height 609
click at [520, 370] on button "Cancelar" at bounding box center [470, 357] width 210 height 36
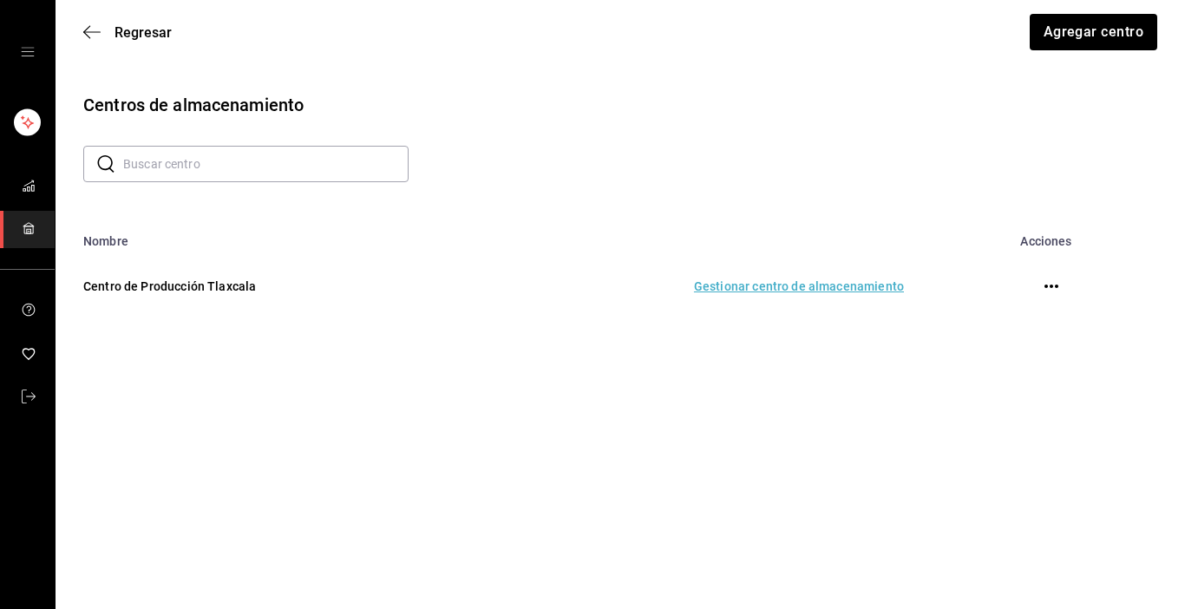
click at [1055, 285] on icon "button" at bounding box center [1051, 286] width 14 height 14
click at [801, 408] on div at bounding box center [592, 304] width 1185 height 609
click at [794, 282] on td "Gestionar centro de almacenamiento" at bounding box center [693, 286] width 462 height 76
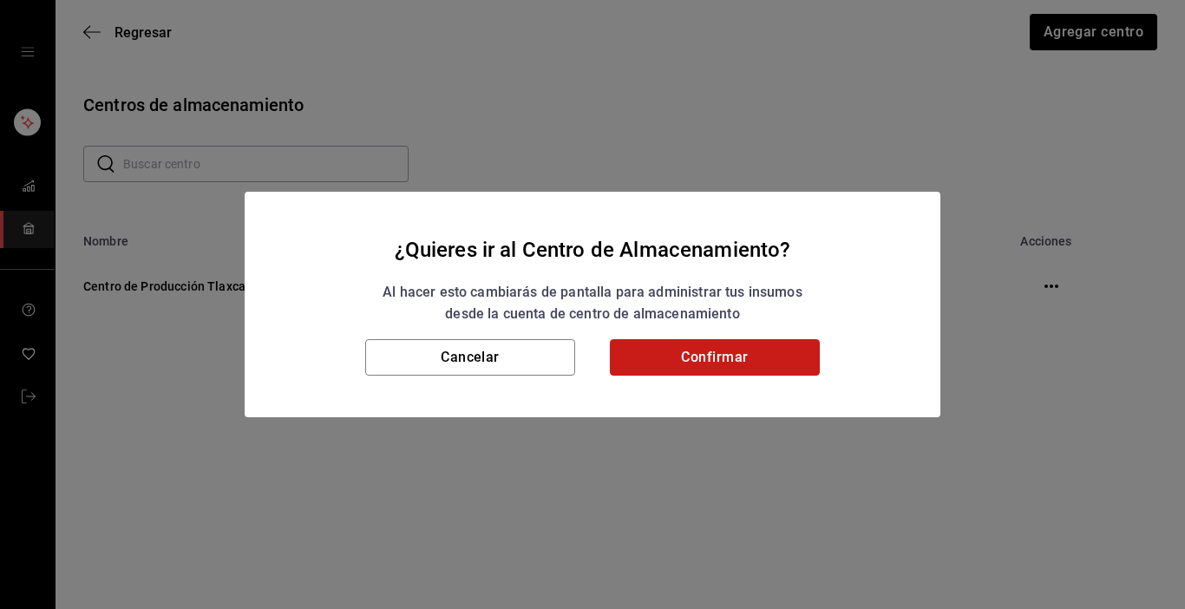
click at [734, 365] on button "Confirmar" at bounding box center [715, 357] width 210 height 36
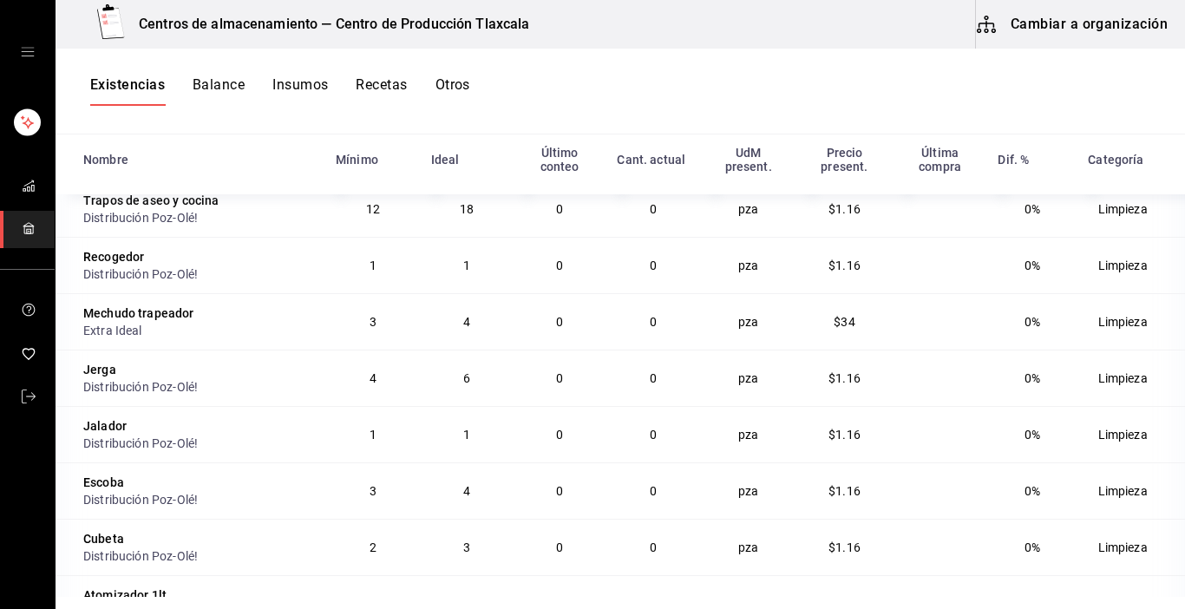
scroll to position [3573, 0]
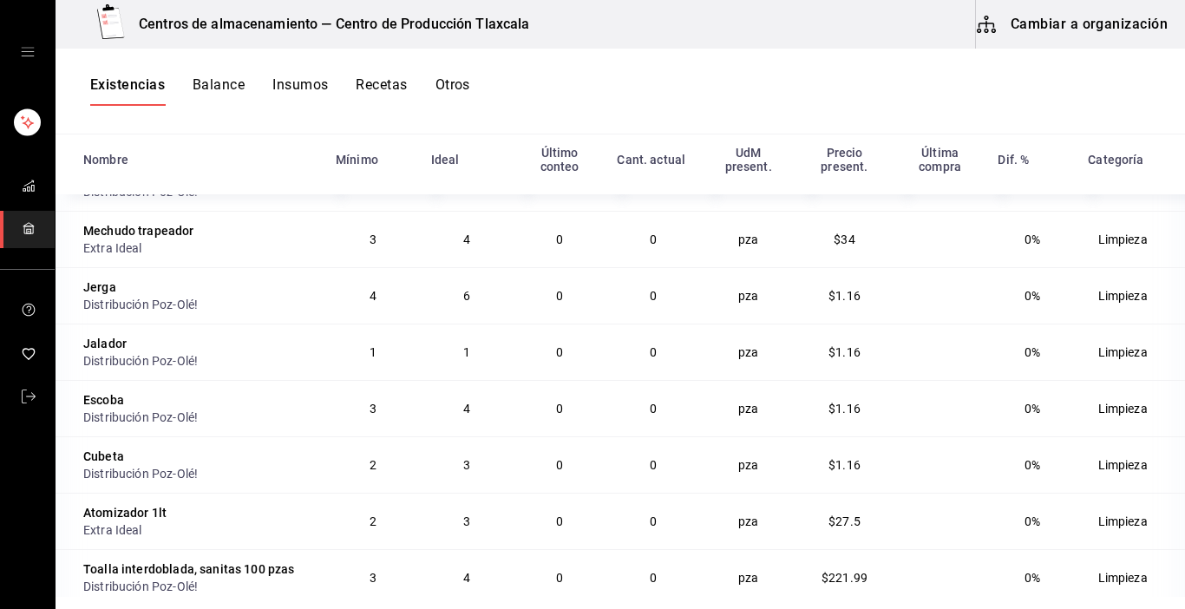
click at [384, 92] on button "Recetas" at bounding box center [381, 90] width 51 height 29
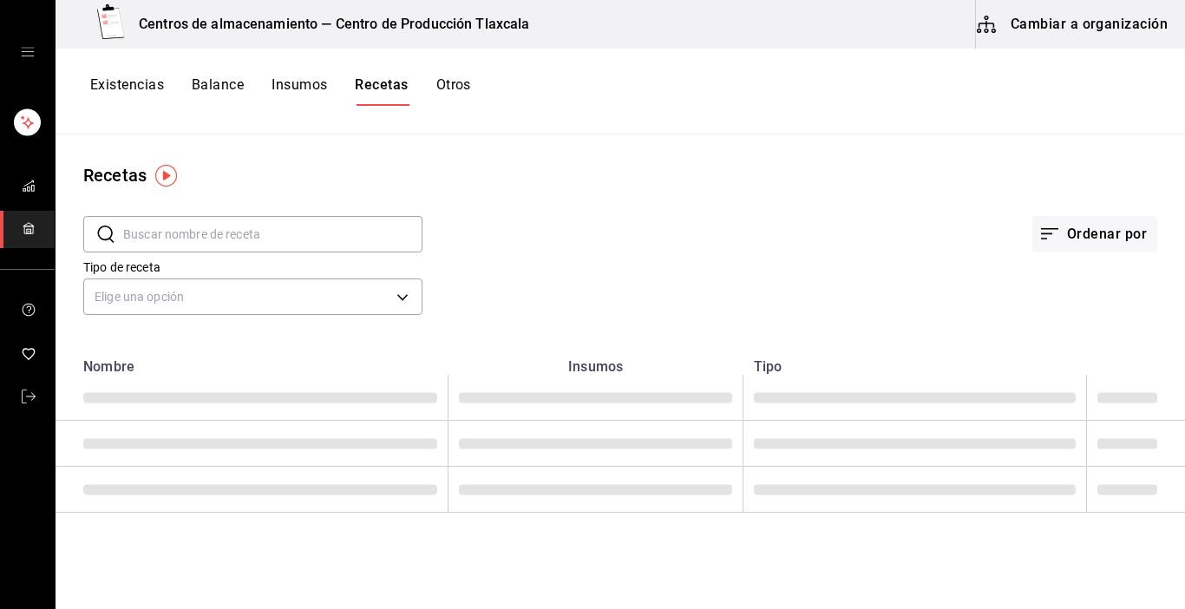
click at [149, 225] on input "text" at bounding box center [272, 234] width 299 height 35
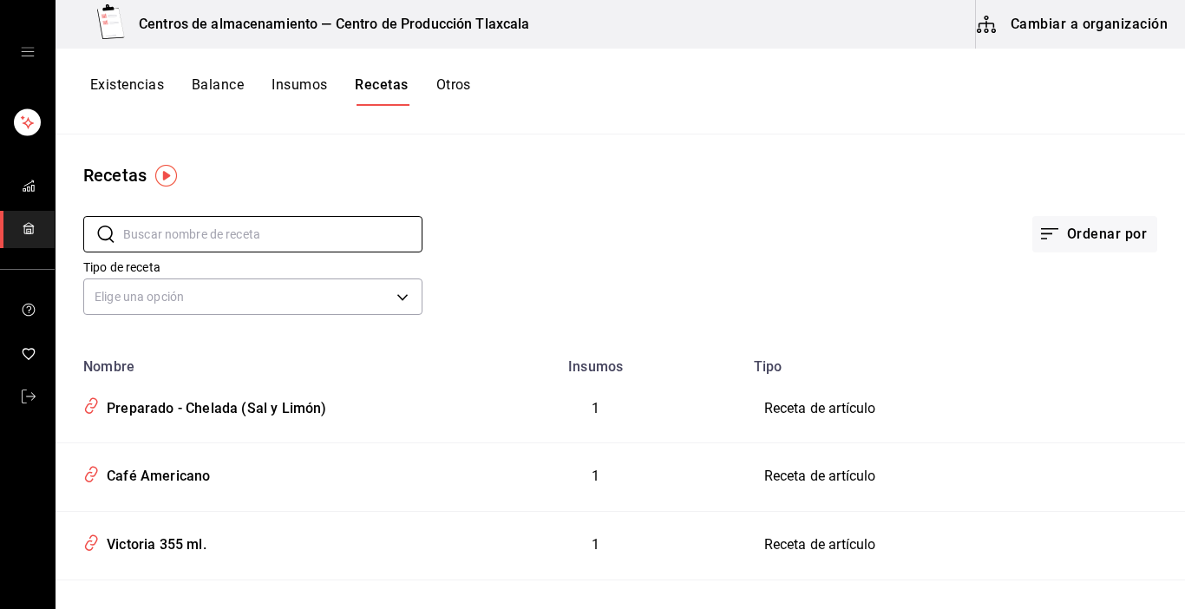
type input "caldo"
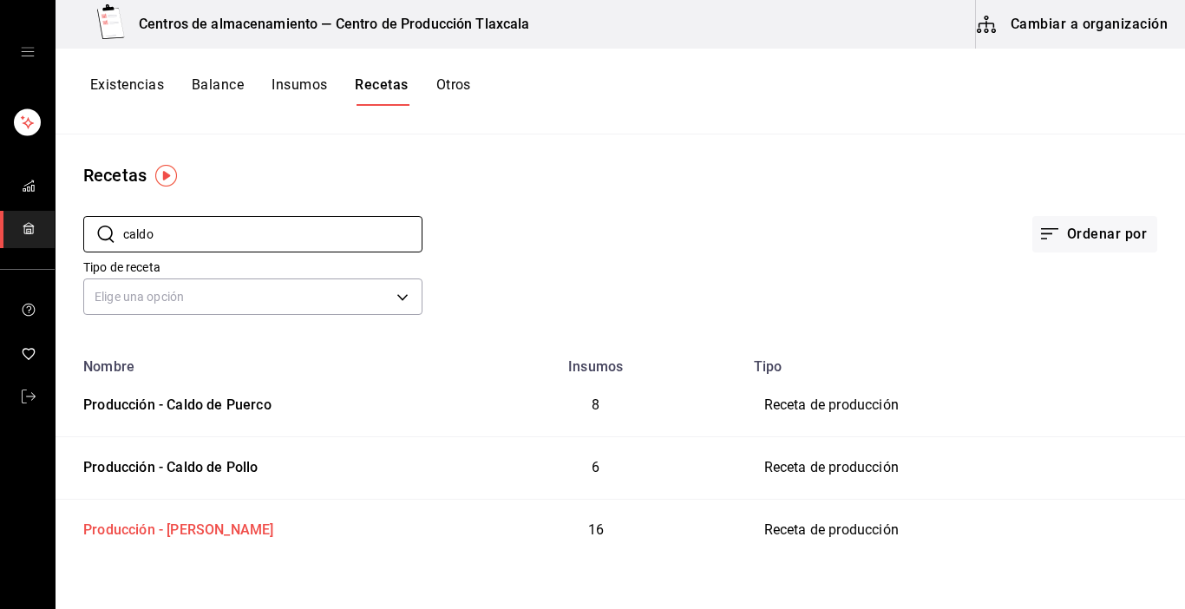
click at [209, 527] on div "Producción - [PERSON_NAME]" at bounding box center [174, 526] width 197 height 27
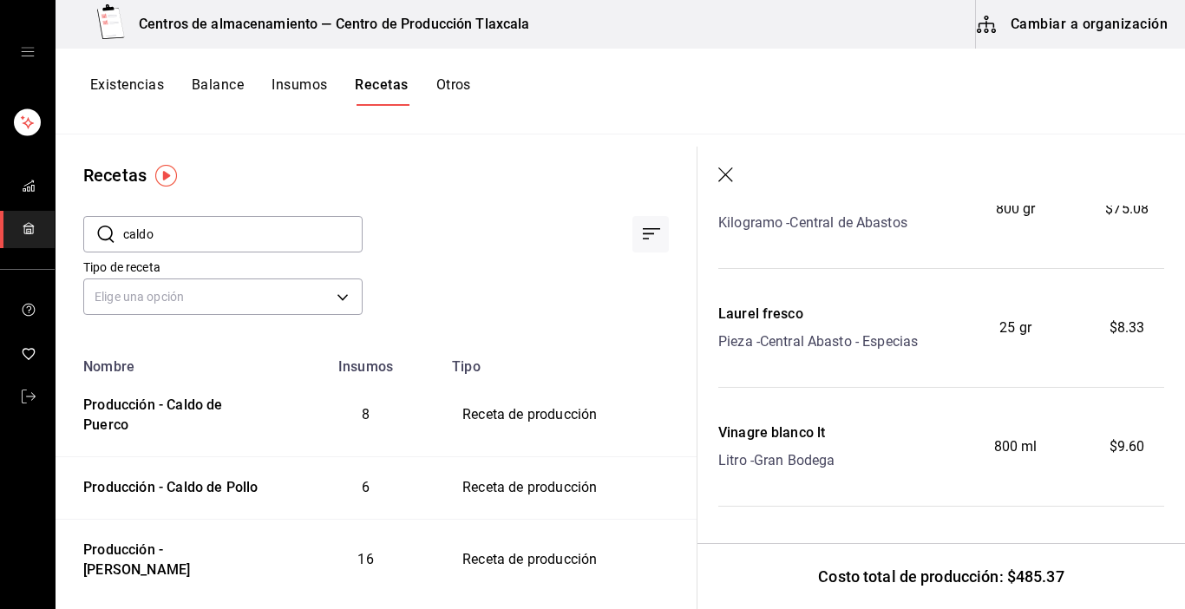
scroll to position [1150, 0]
